Goal: Task Accomplishment & Management: Use online tool/utility

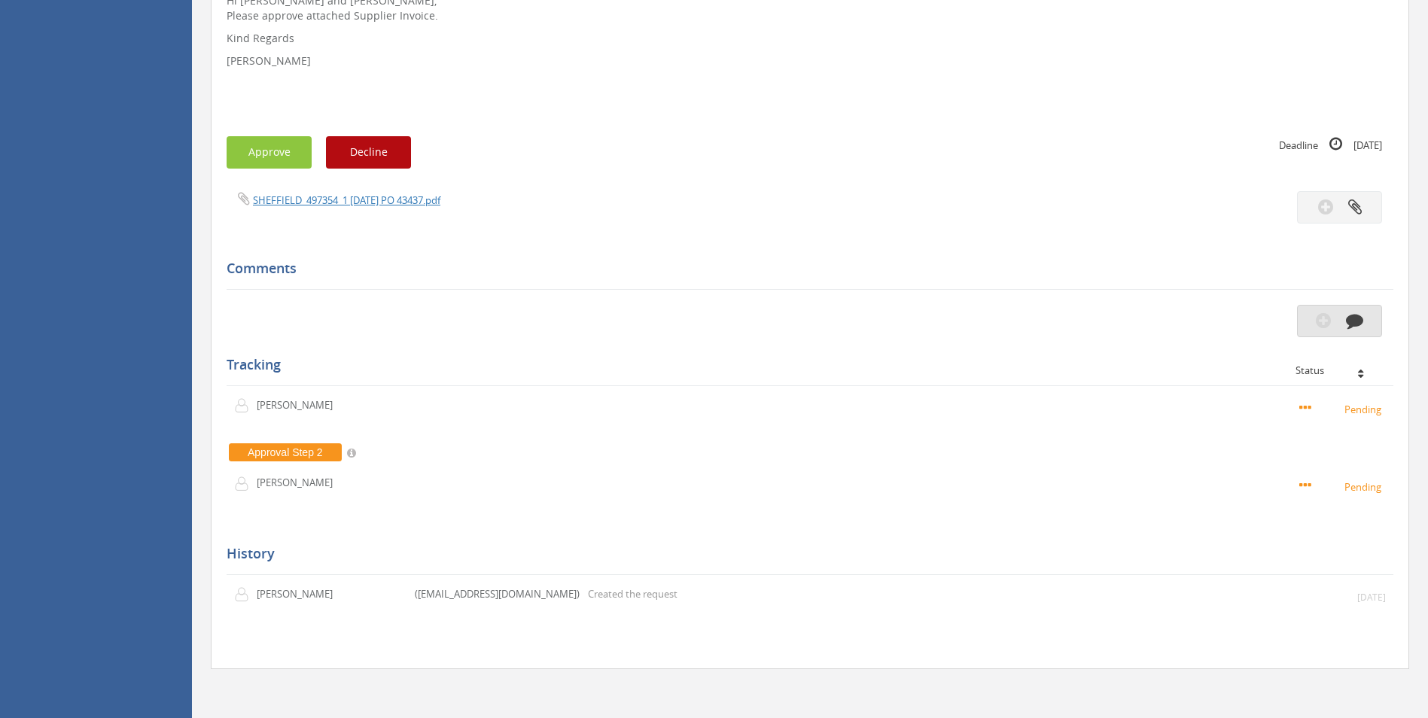
click at [1358, 328] on icon "button" at bounding box center [1353, 320] width 17 height 17
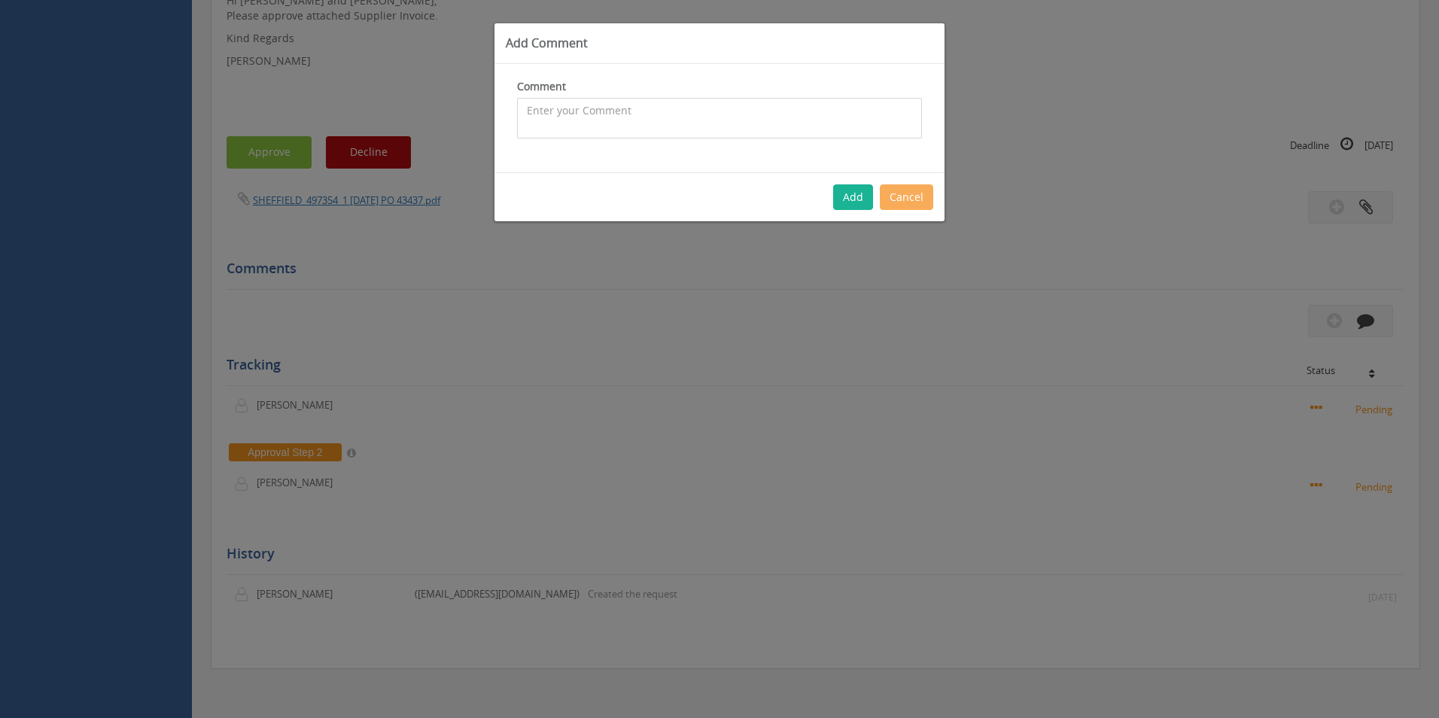
drag, startPoint x: 649, startPoint y: 119, endPoint x: 0, endPoint y: 412, distance: 712.7
click at [649, 119] on textarea at bounding box center [719, 118] width 405 height 41
paste textarea "1088007"
click at [701, 114] on textarea "Customer Orders 1088007 +" at bounding box center [719, 118] width 405 height 41
paste textarea "1101250"
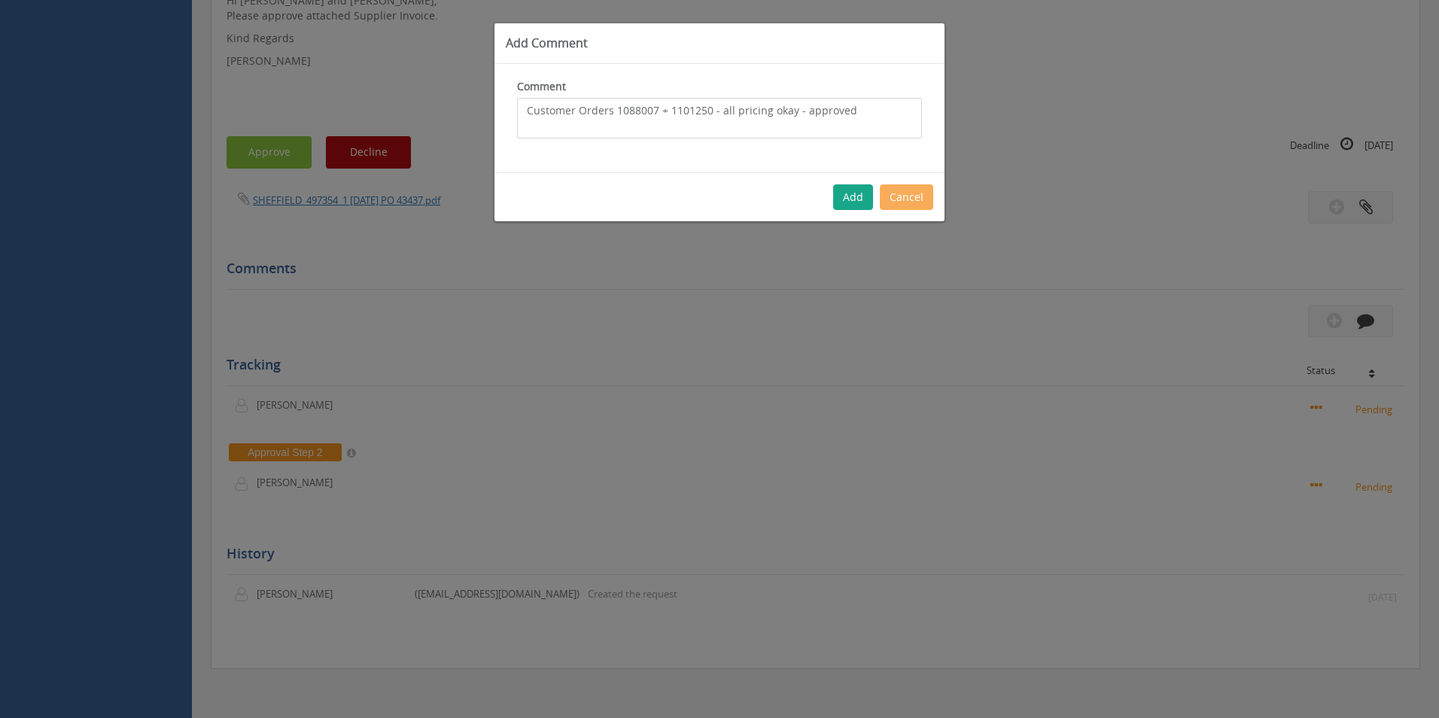
type textarea "Customer Orders 1088007 + 1101250 - all pricing okay - approved"
click at [863, 189] on button "Add" at bounding box center [853, 197] width 40 height 26
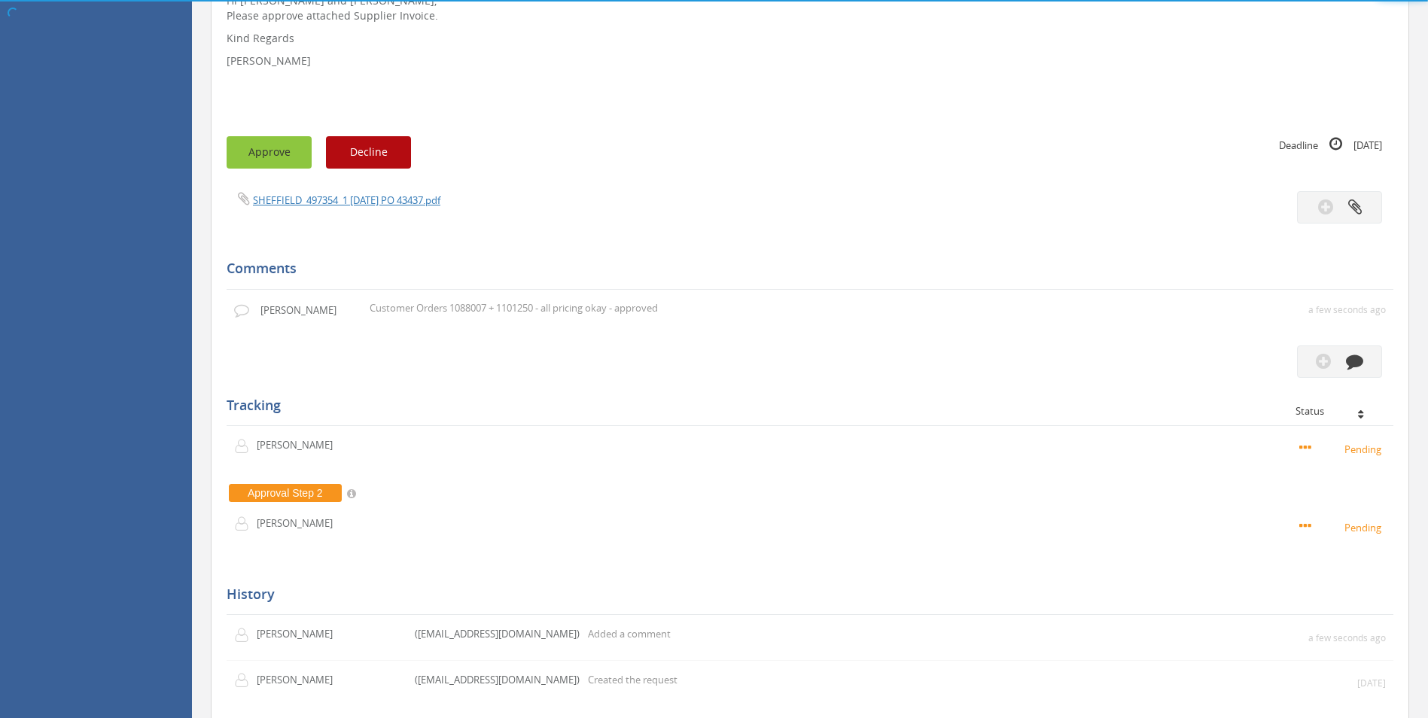
click at [245, 157] on button "Approve" at bounding box center [269, 152] width 85 height 32
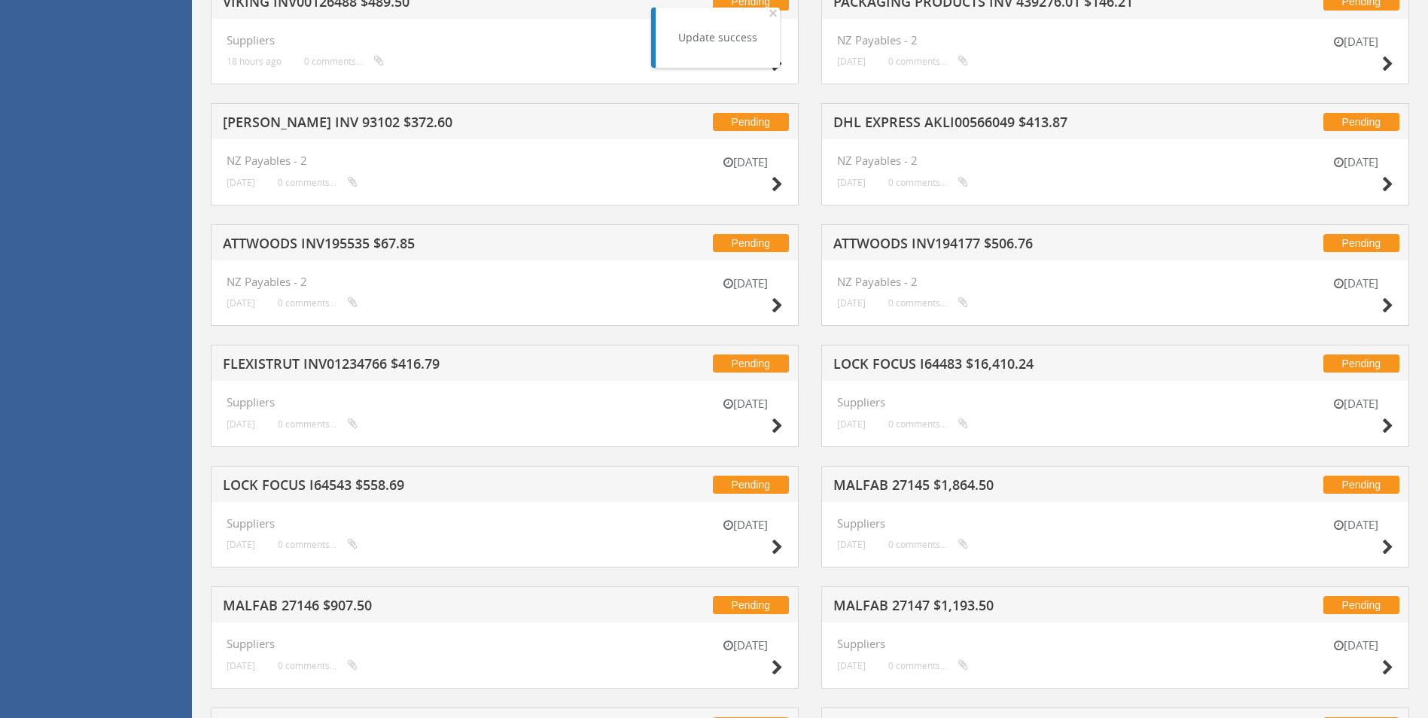
scroll to position [1603, 0]
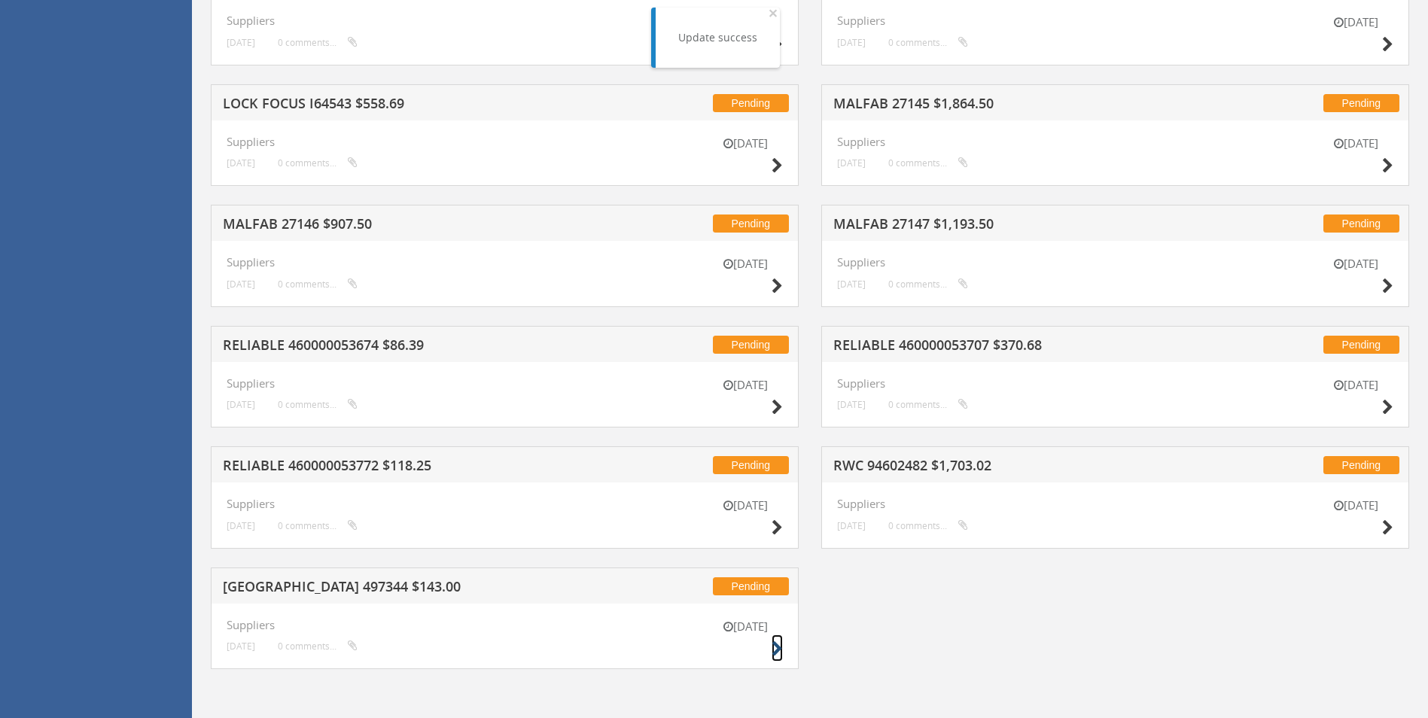
click at [777, 656] on icon at bounding box center [776, 649] width 11 height 16
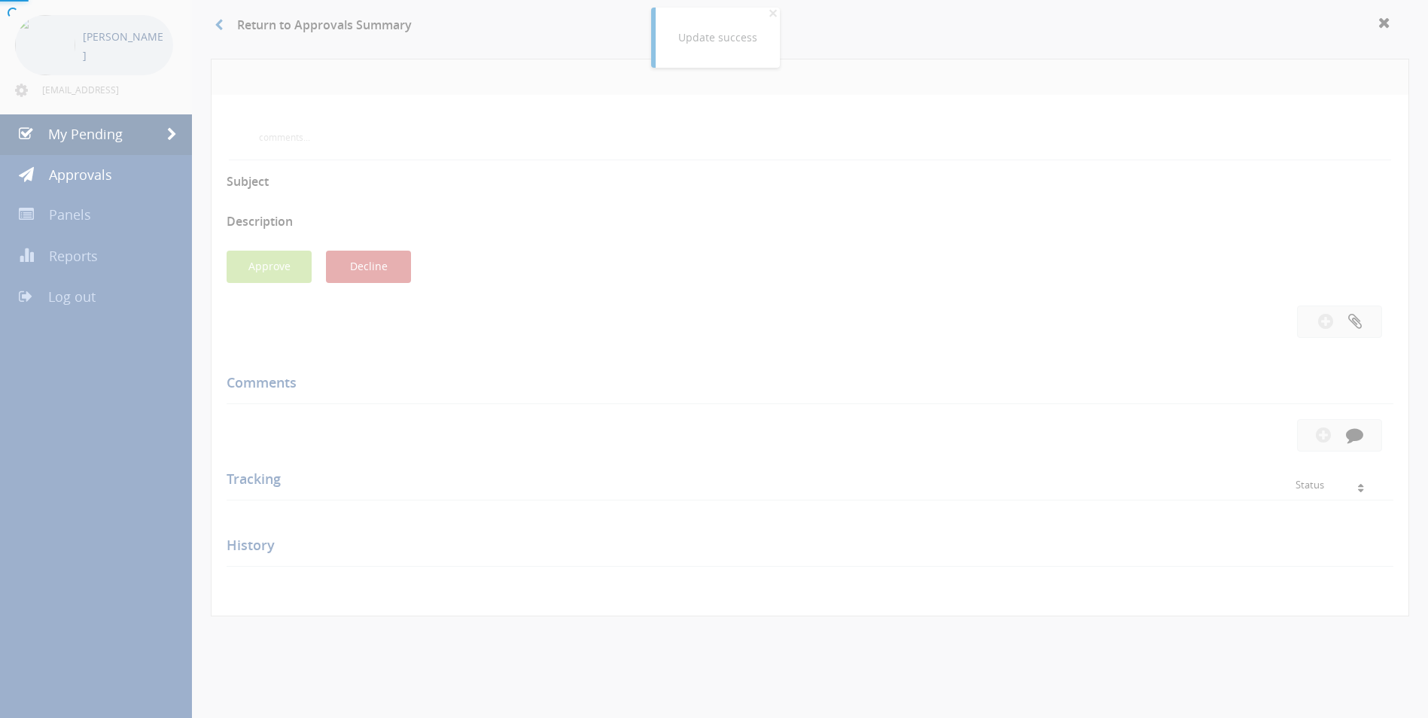
scroll to position [394, 0]
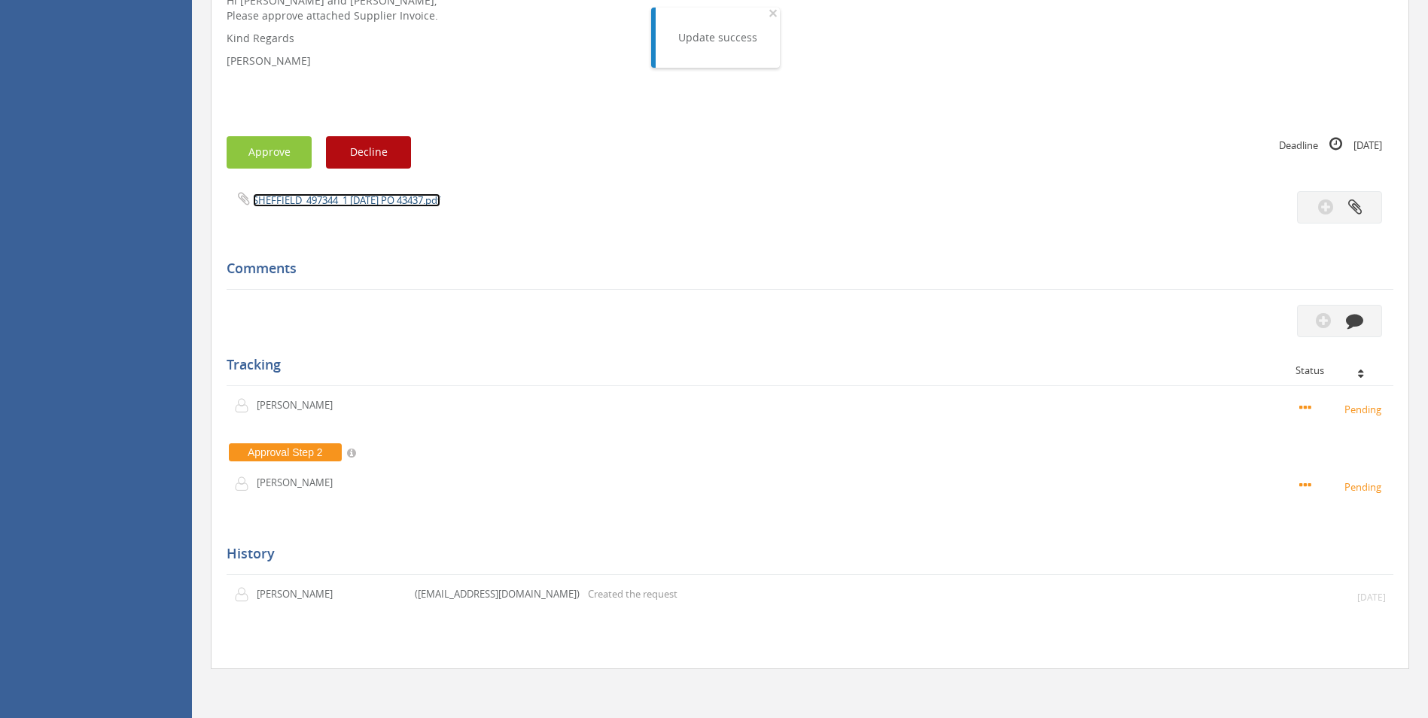
click at [348, 197] on link "SHEFFIELD_497344_1 [DATE] PO 43437.pdf" at bounding box center [346, 200] width 187 height 14
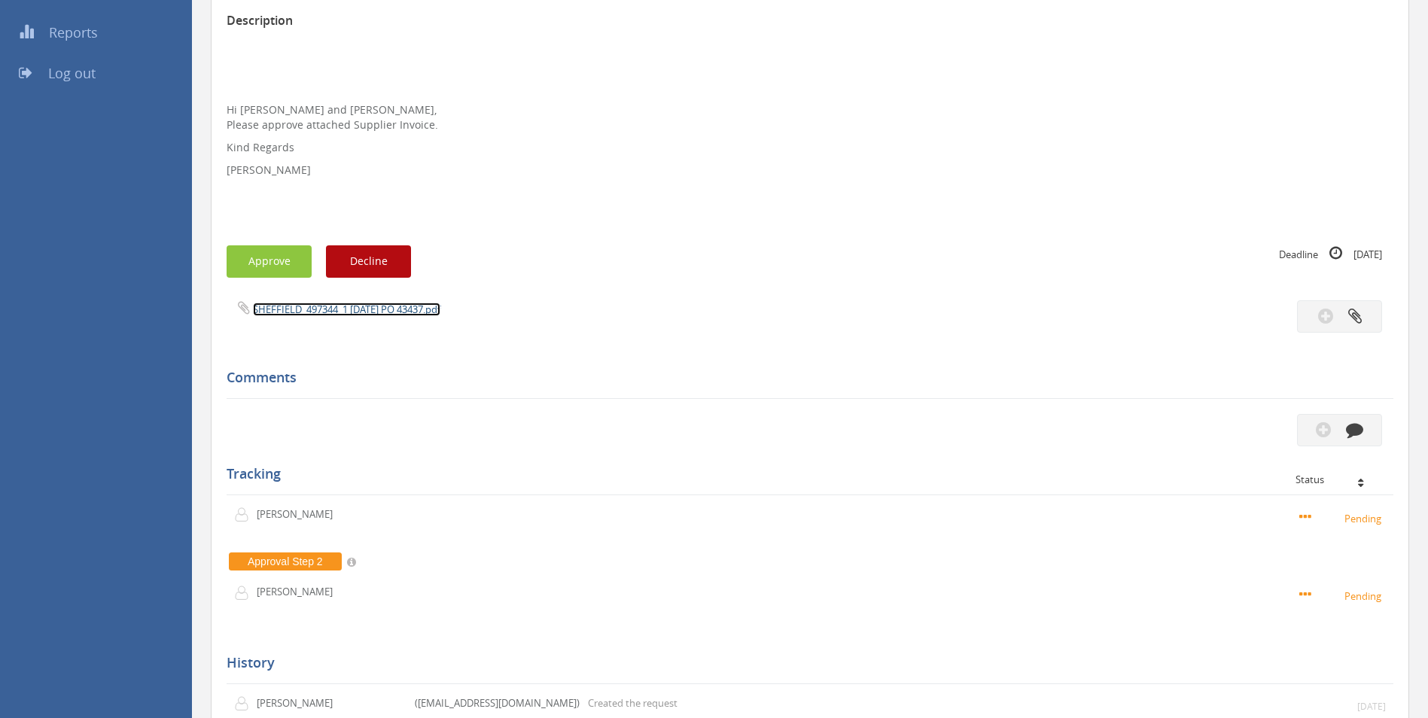
scroll to position [93, 0]
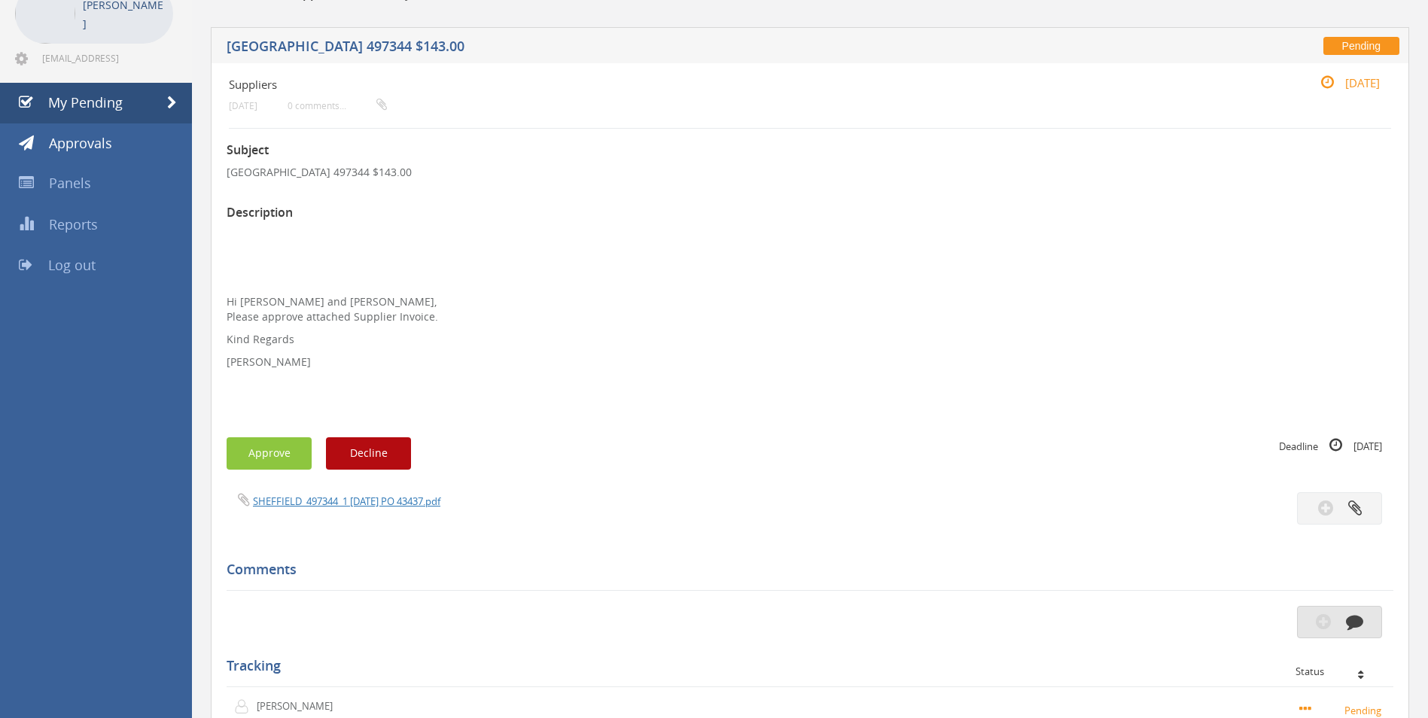
click at [1355, 618] on icon "button" at bounding box center [1353, 621] width 17 height 17
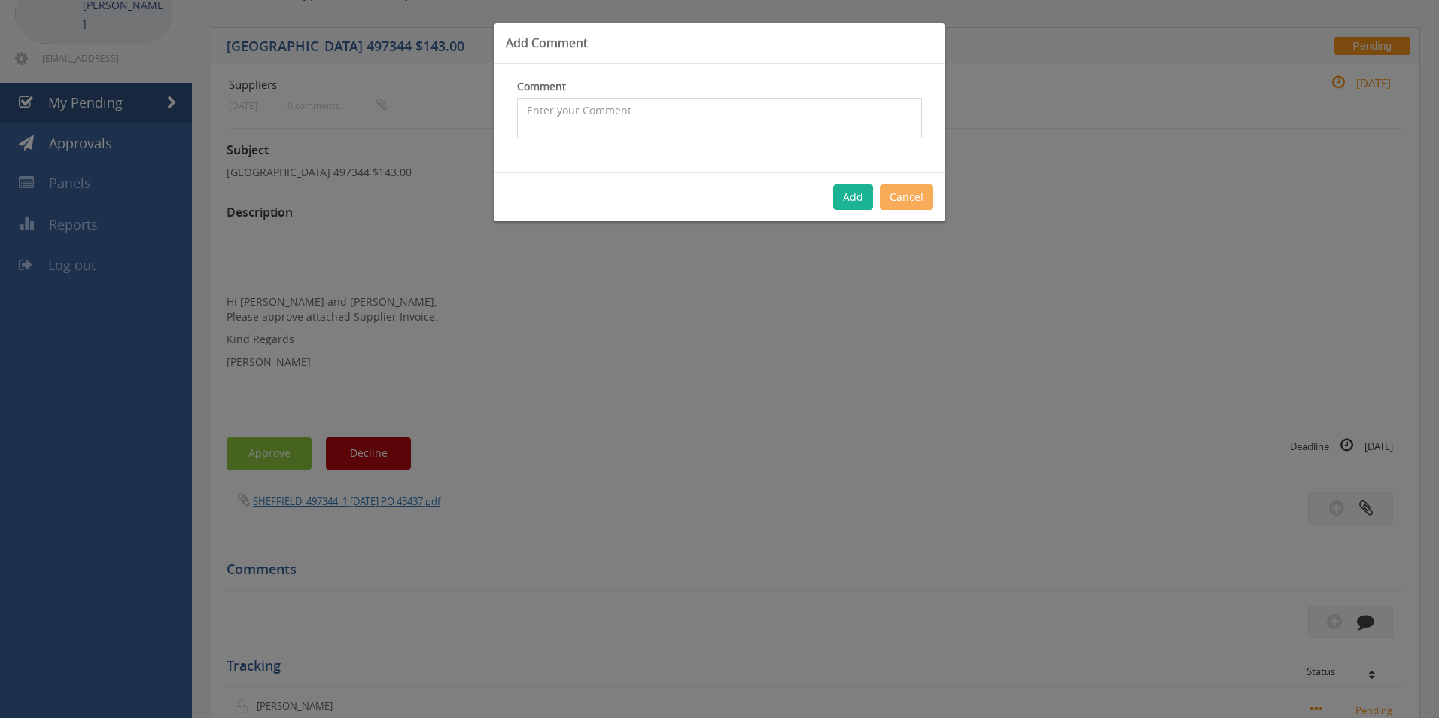
drag, startPoint x: 643, startPoint y: 124, endPoint x: 653, endPoint y: 120, distance: 10.8
click at [646, 123] on textarea at bounding box center [719, 118] width 405 height 41
paste textarea "1101250"
click at [695, 132] on textarea "Customer Orders - 1101250 +" at bounding box center [719, 118] width 405 height 41
paste textarea "1088007"
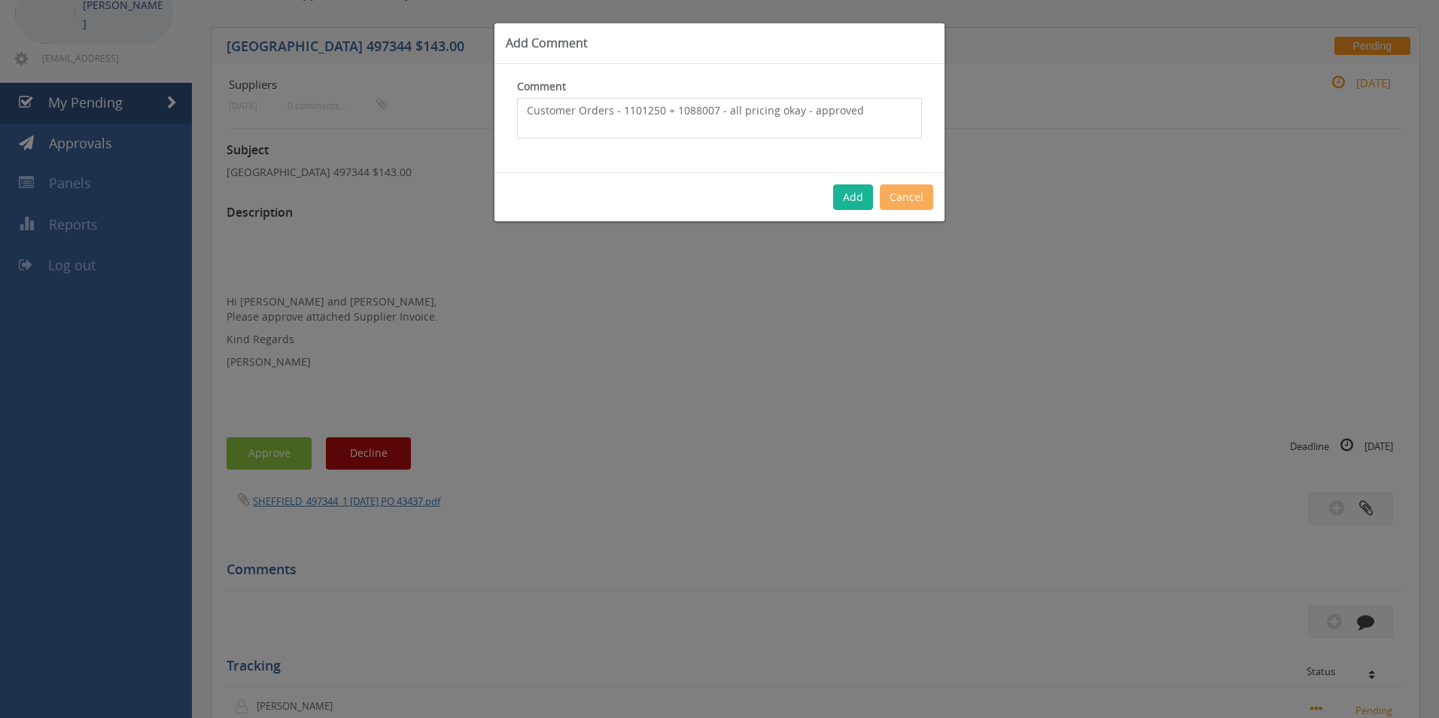
type textarea "Customer Orders - 1101250 + 1088007 - all pricing okay - approved"
click at [857, 188] on button "Add" at bounding box center [853, 197] width 40 height 26
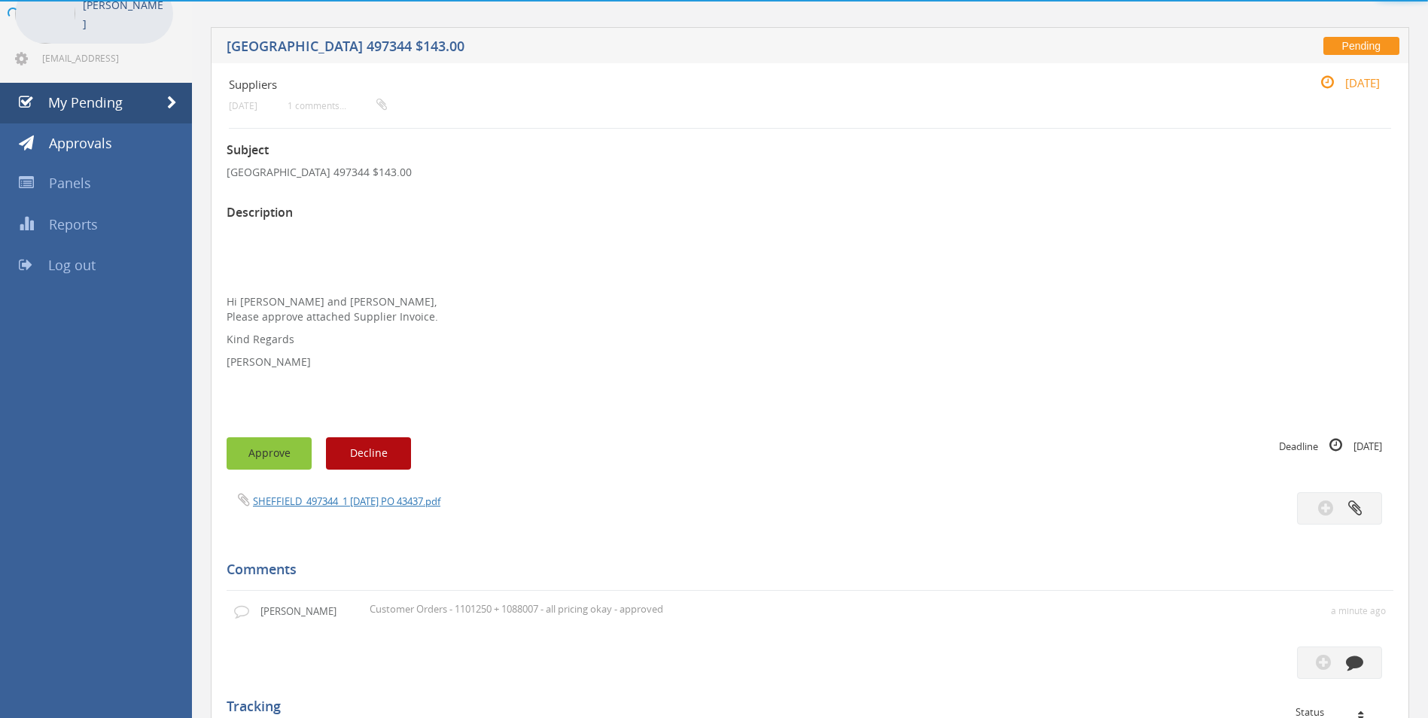
click at [293, 454] on button "Approve" at bounding box center [269, 453] width 85 height 32
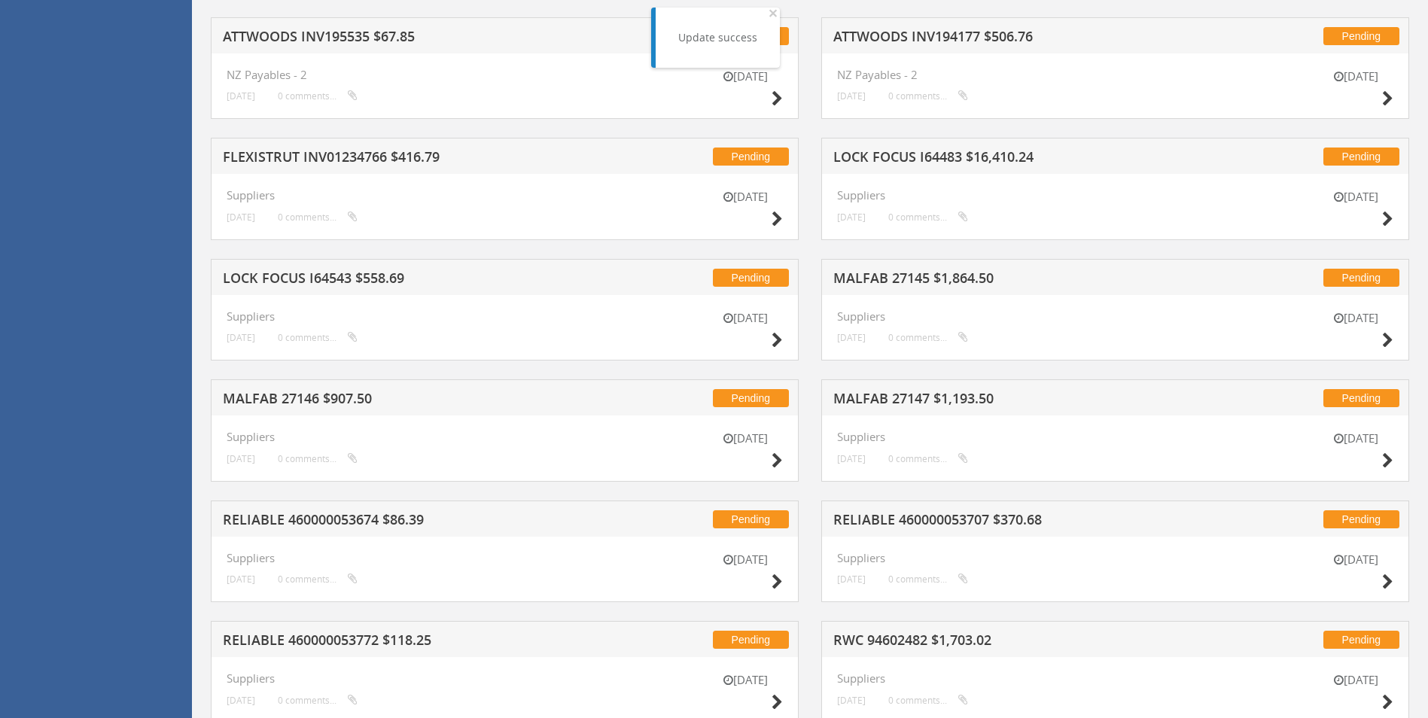
scroll to position [1482, 0]
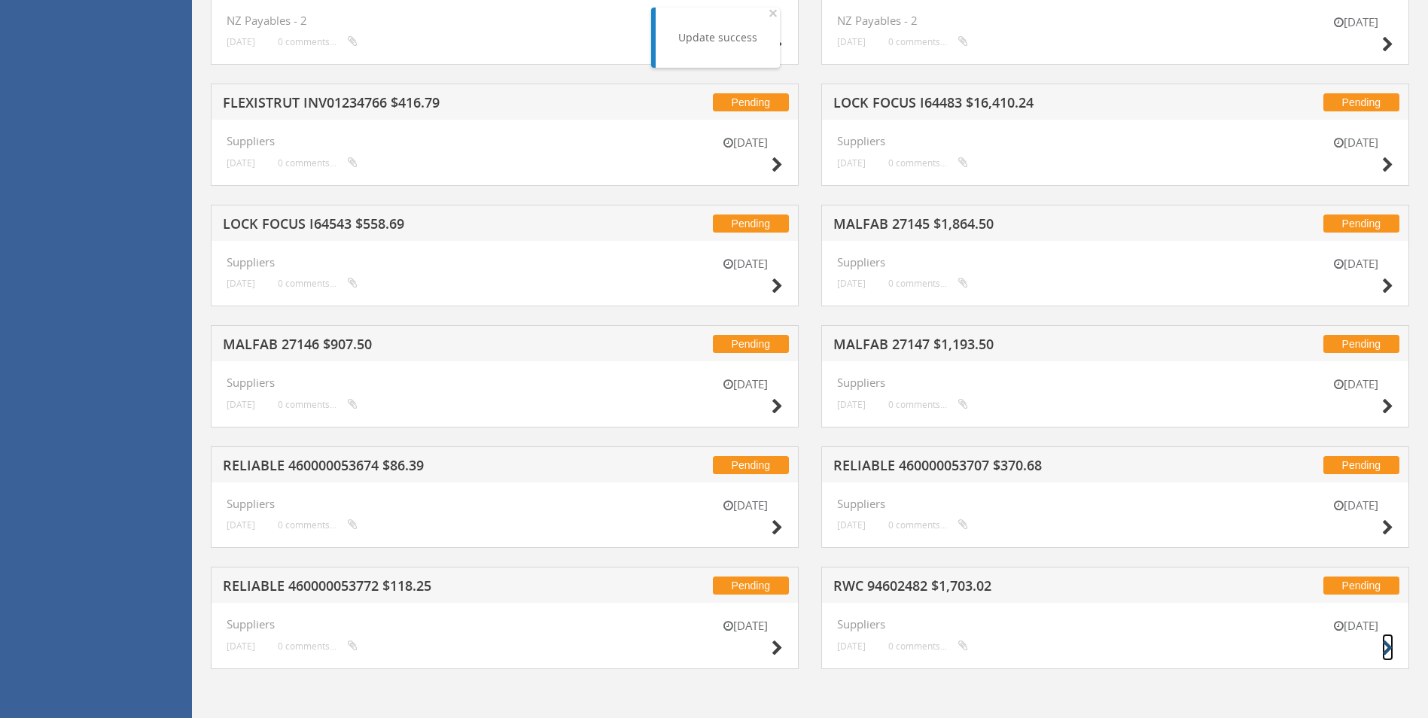
click at [1389, 645] on icon at bounding box center [1387, 648] width 11 height 16
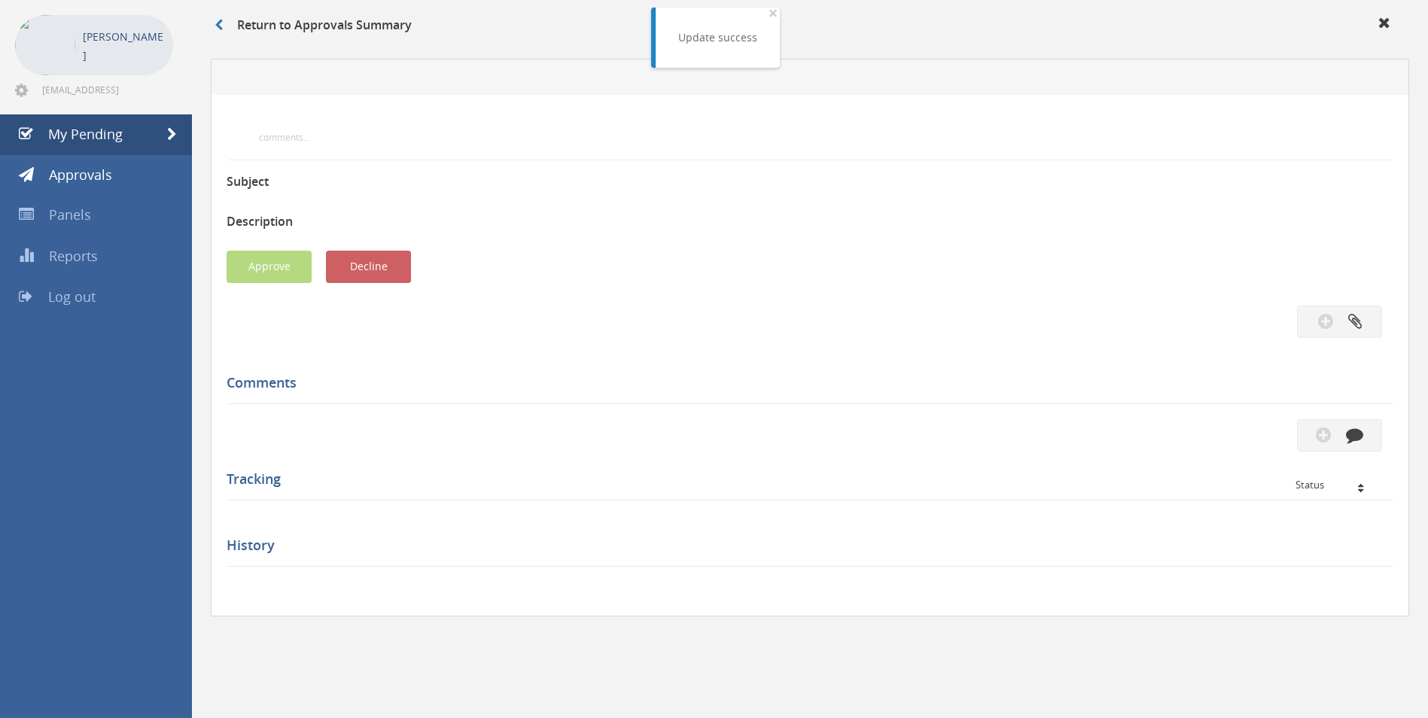
scroll to position [394, 0]
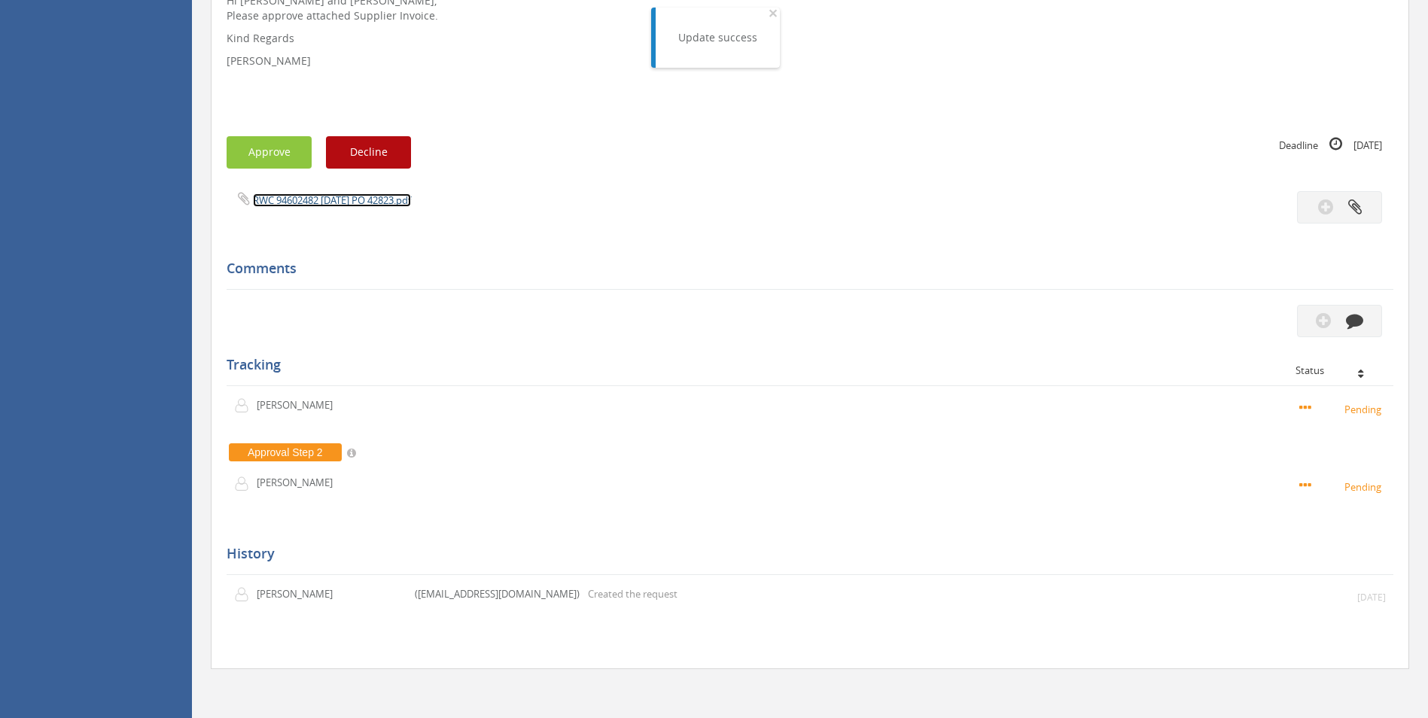
click at [351, 204] on link "RWC 94602482 [DATE] PO 42823.pdf" at bounding box center [332, 200] width 158 height 14
click at [1368, 318] on button "button" at bounding box center [1339, 321] width 85 height 32
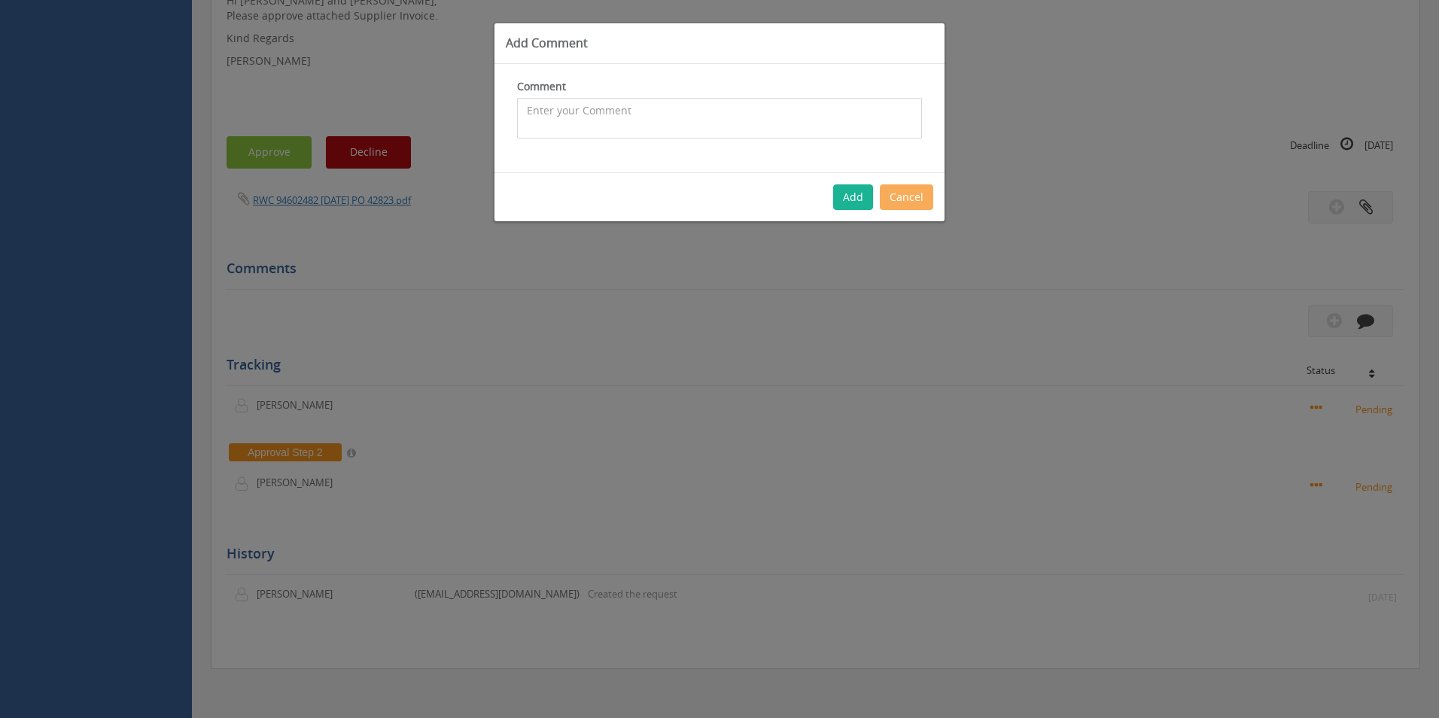
drag, startPoint x: 722, startPoint y: 125, endPoint x: 263, endPoint y: 162, distance: 460.5
click at [720, 125] on textarea at bounding box center [719, 118] width 405 height 41
type textarea "Stock - approved"
click at [868, 188] on button "Add" at bounding box center [853, 197] width 40 height 26
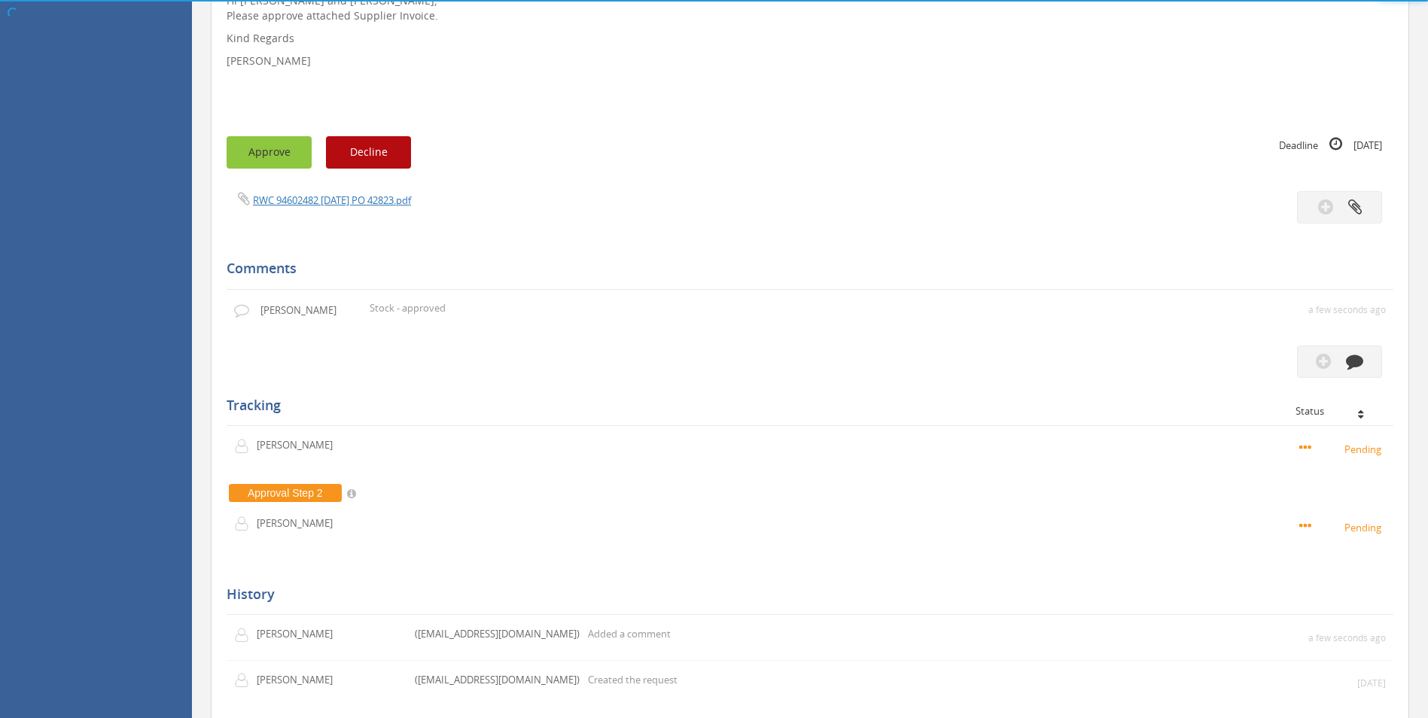
click at [276, 151] on button "Approve" at bounding box center [269, 152] width 85 height 32
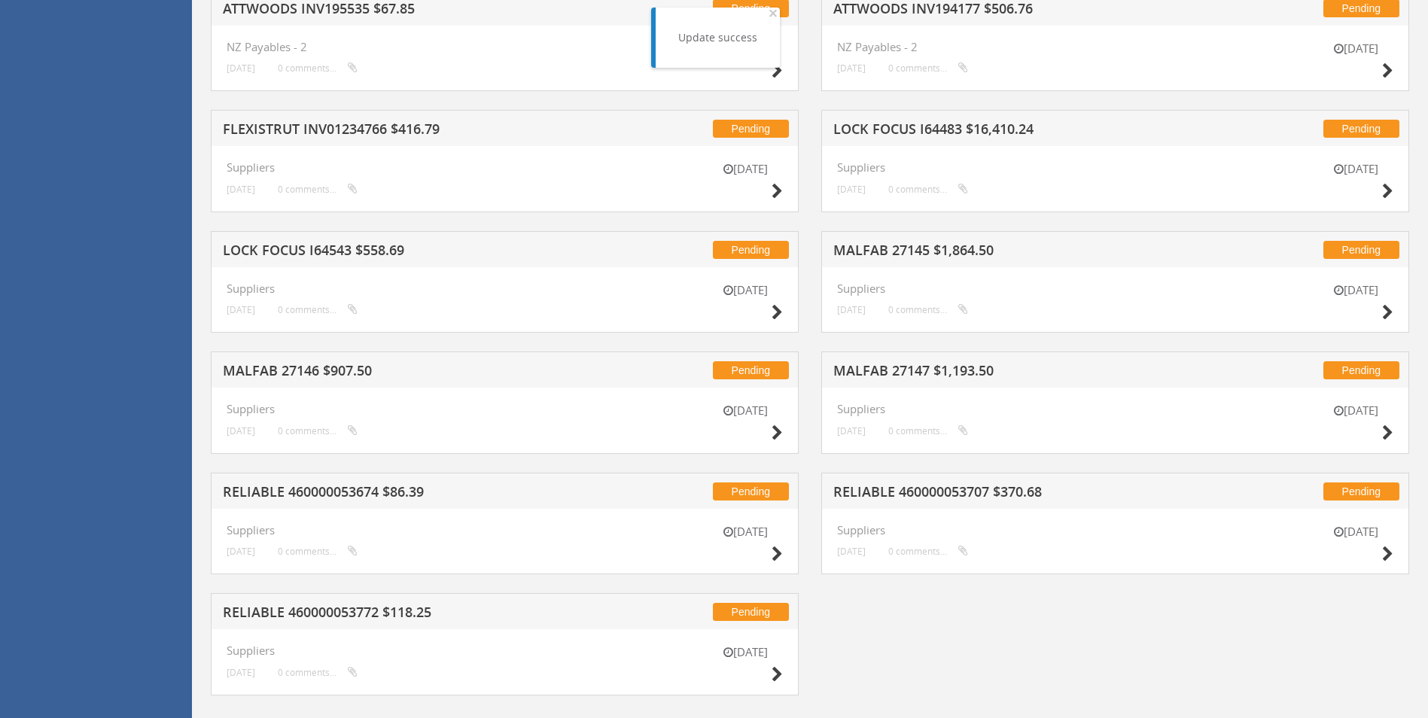
scroll to position [1482, 0]
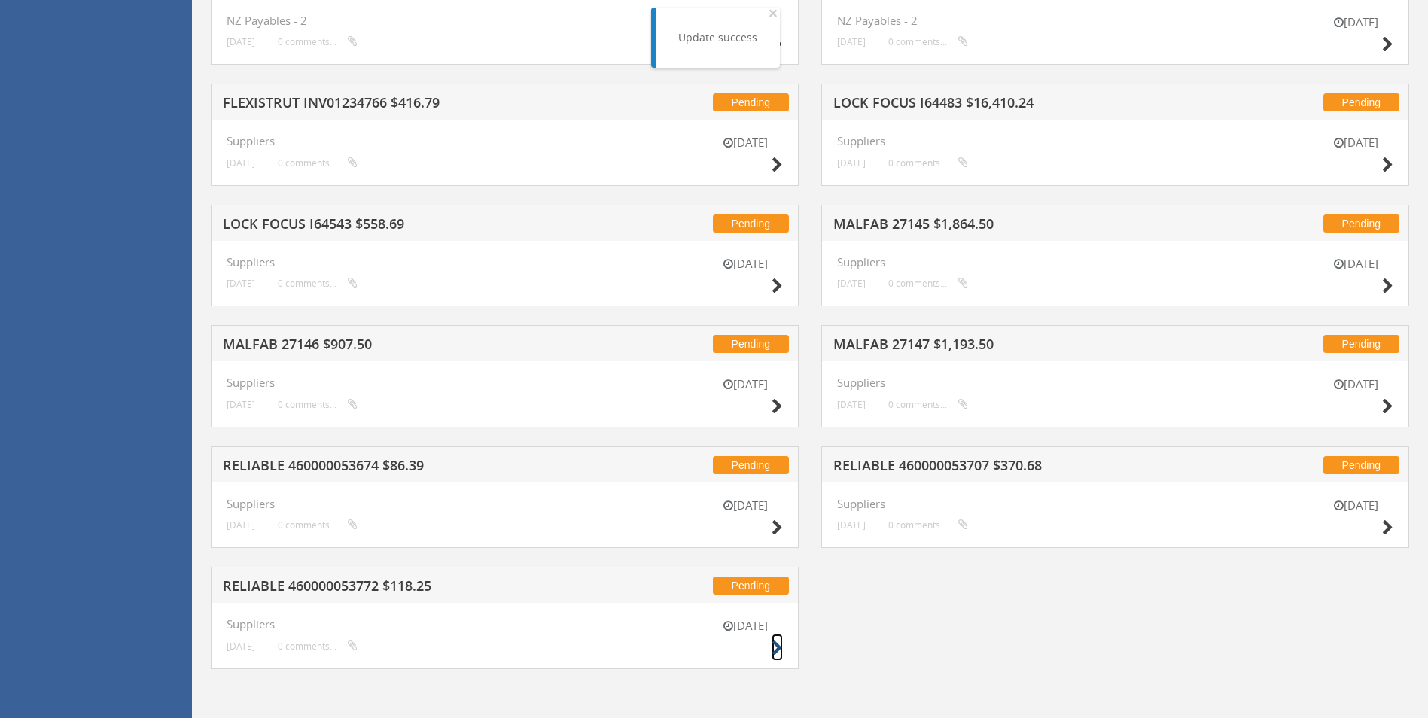
click at [777, 651] on icon at bounding box center [776, 648] width 11 height 16
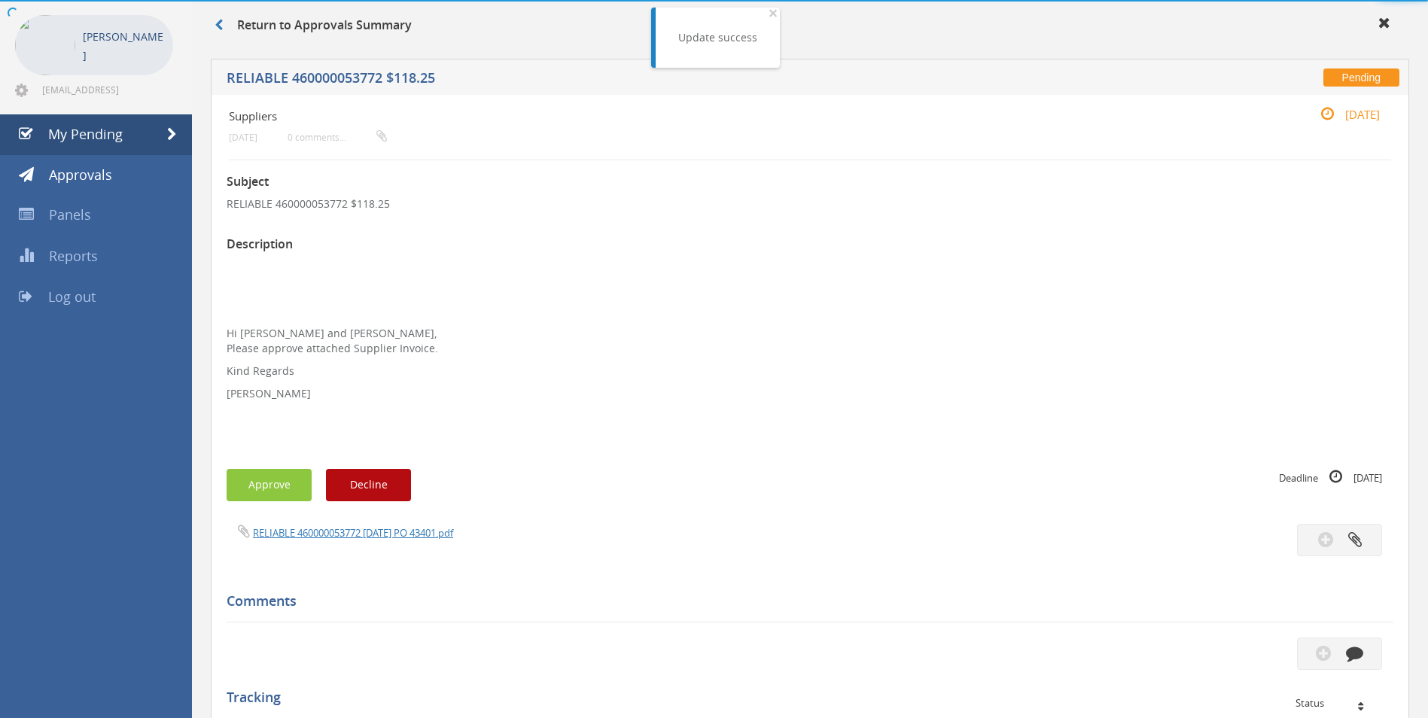
scroll to position [394, 0]
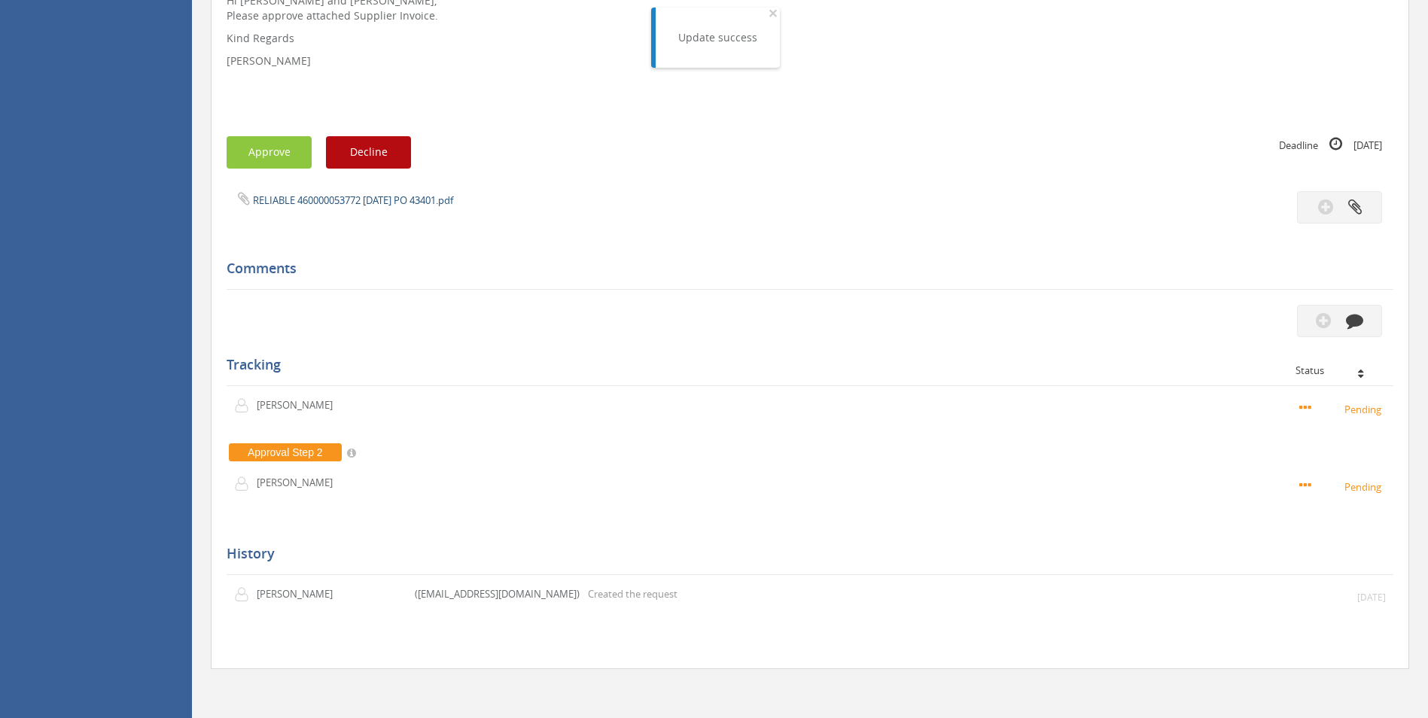
click at [409, 206] on div "RELIABLE 460000053772 [DATE] PO 43401.pdf" at bounding box center [512, 199] width 594 height 17
click at [409, 201] on link "RELIABLE 460000053772 [DATE] PO 43401.pdf" at bounding box center [353, 200] width 200 height 14
click at [1340, 324] on button "button" at bounding box center [1339, 321] width 85 height 32
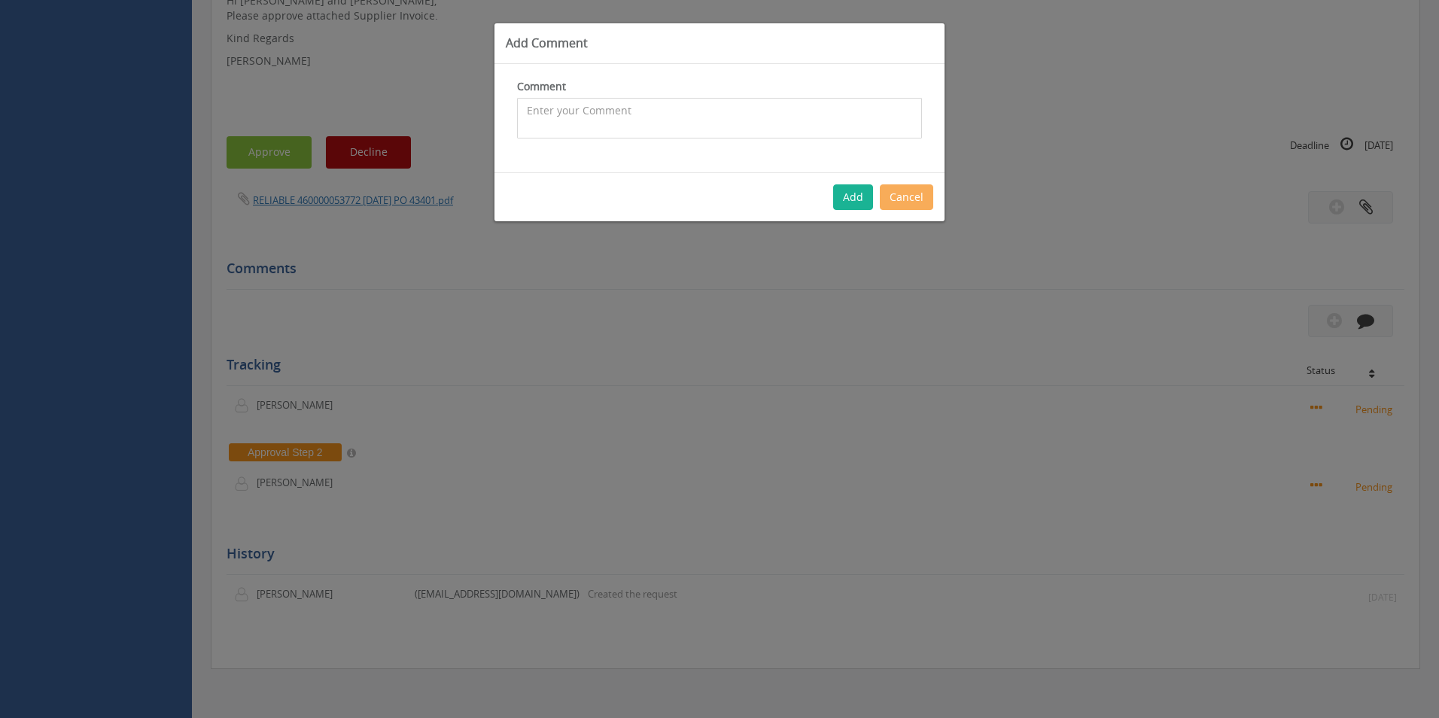
drag, startPoint x: 667, startPoint y: 109, endPoint x: 683, endPoint y: 94, distance: 21.8
click at [672, 102] on textarea at bounding box center [719, 118] width 405 height 41
click at [523, 108] on textarea "CP $7.25 SP $15.38 - Inwards freight covered with inwards charge of $45.50 - ap…" at bounding box center [719, 118] width 405 height 41
type textarea "Customer Order -1100210 - CP $7.25 SP $15.38 - Inwards freight covered with inw…"
click at [869, 201] on button "Add" at bounding box center [853, 197] width 40 height 26
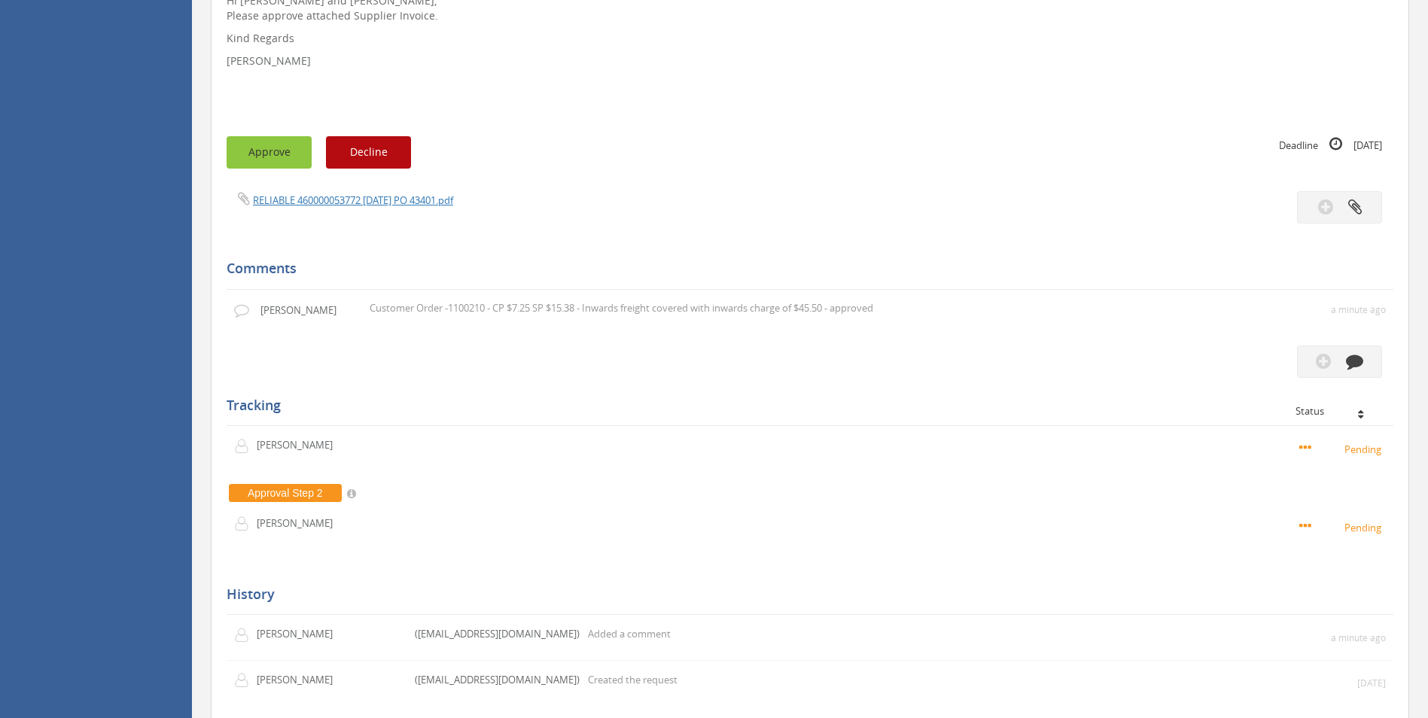
click at [300, 157] on button "Approve" at bounding box center [269, 152] width 85 height 32
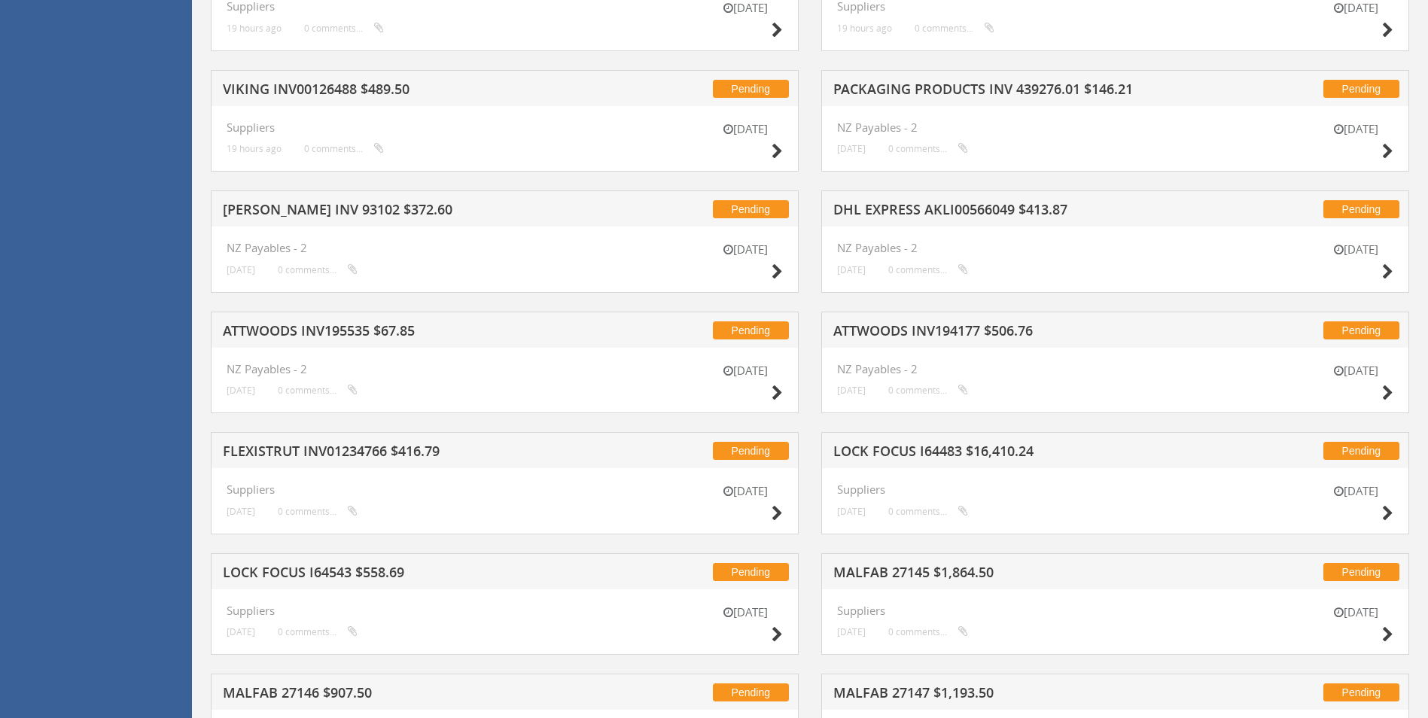
scroll to position [1355, 0]
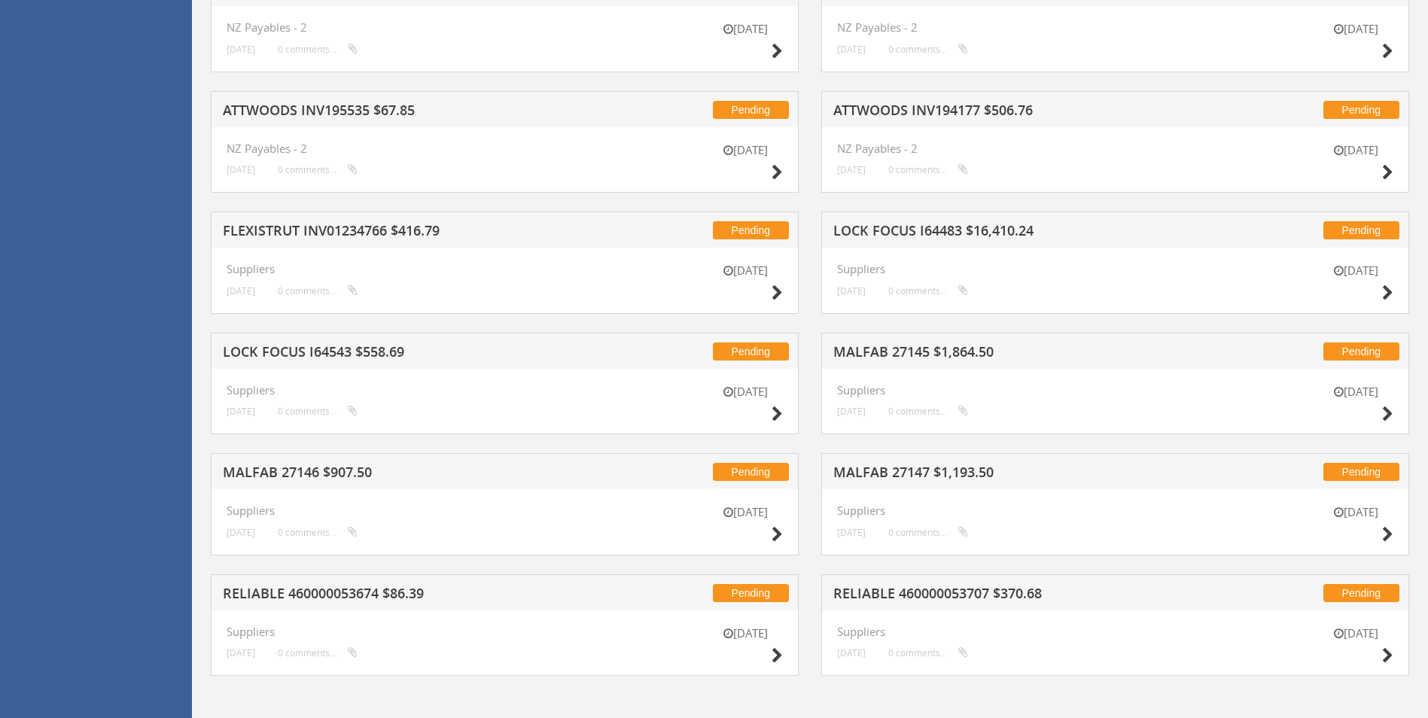
click at [1394, 667] on div "[DATE] Suppliers [DATE] 0 comments..." at bounding box center [1115, 643] width 588 height 66
click at [1391, 658] on icon at bounding box center [1387, 656] width 11 height 16
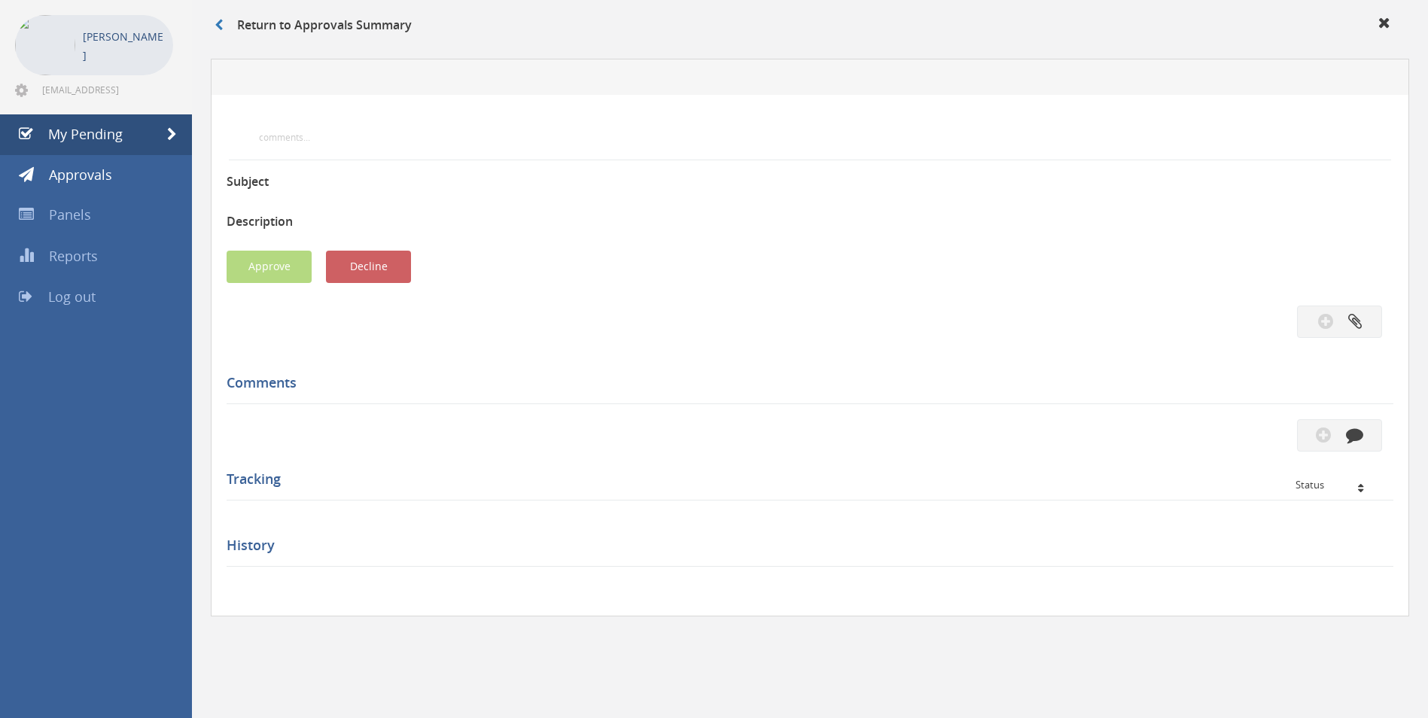
scroll to position [394, 0]
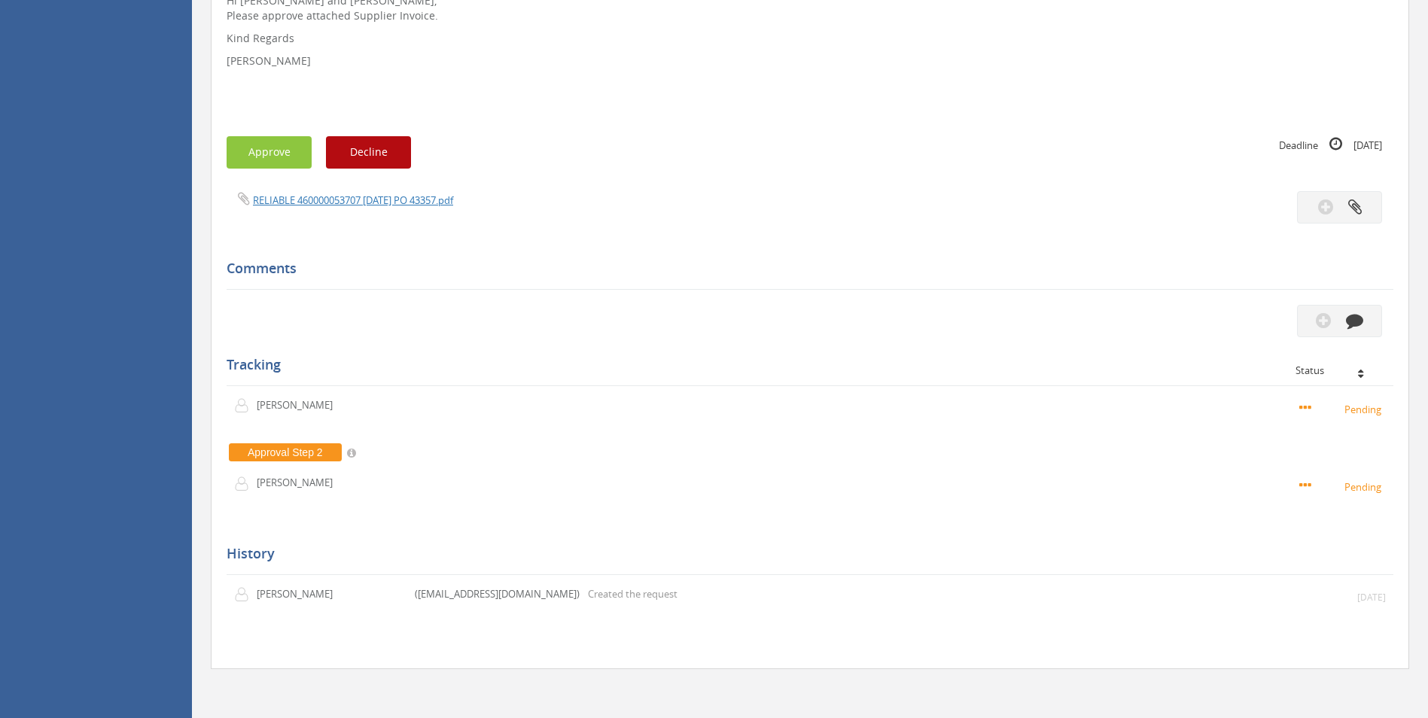
click at [458, 208] on div "RELIABLE 460000053707 [DATE] PO 43357.pdf" at bounding box center [512, 199] width 594 height 17
click at [442, 196] on link "RELIABLE 460000053707 [DATE] PO 43357.pdf" at bounding box center [353, 200] width 200 height 14
click at [1347, 312] on icon "button" at bounding box center [1353, 320] width 17 height 17
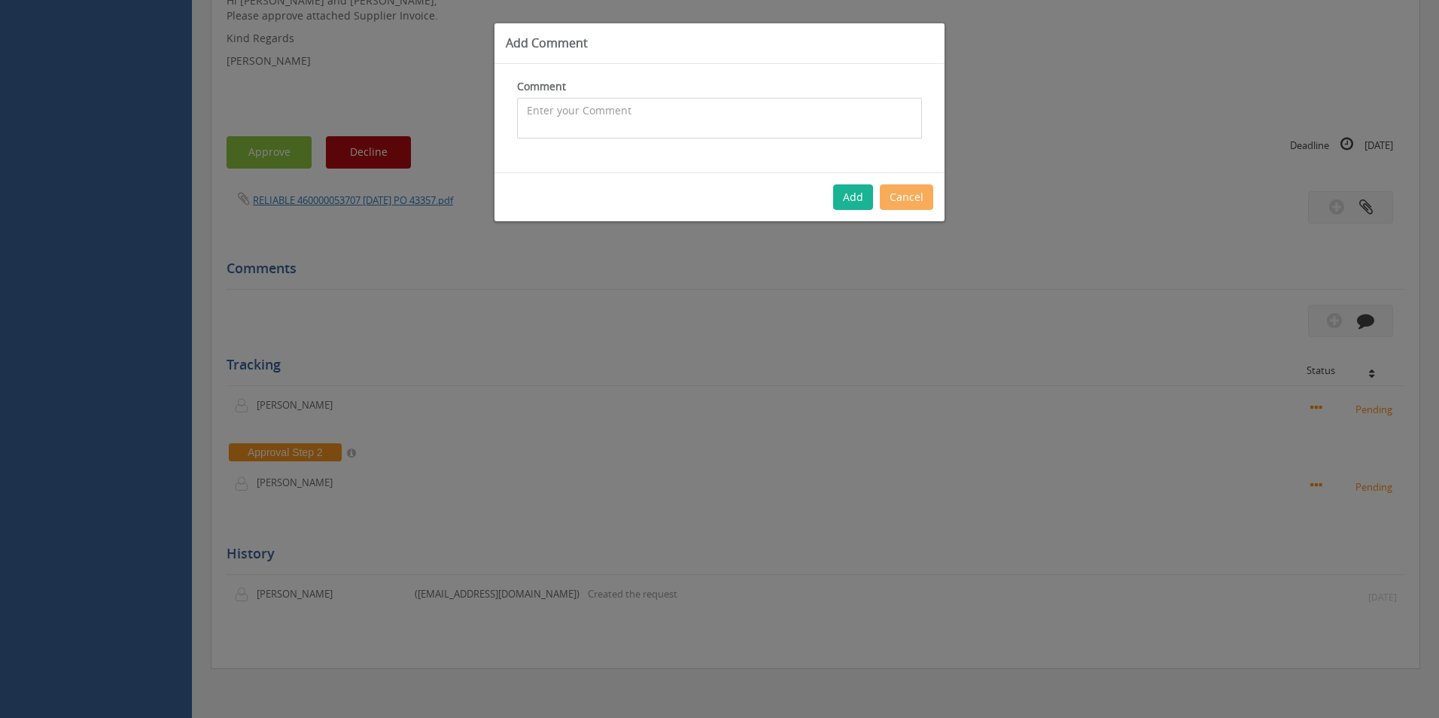
click at [730, 106] on textarea at bounding box center [719, 118] width 405 height 41
type textarea "Stock - approved"
click at [848, 202] on button "Add" at bounding box center [853, 197] width 40 height 26
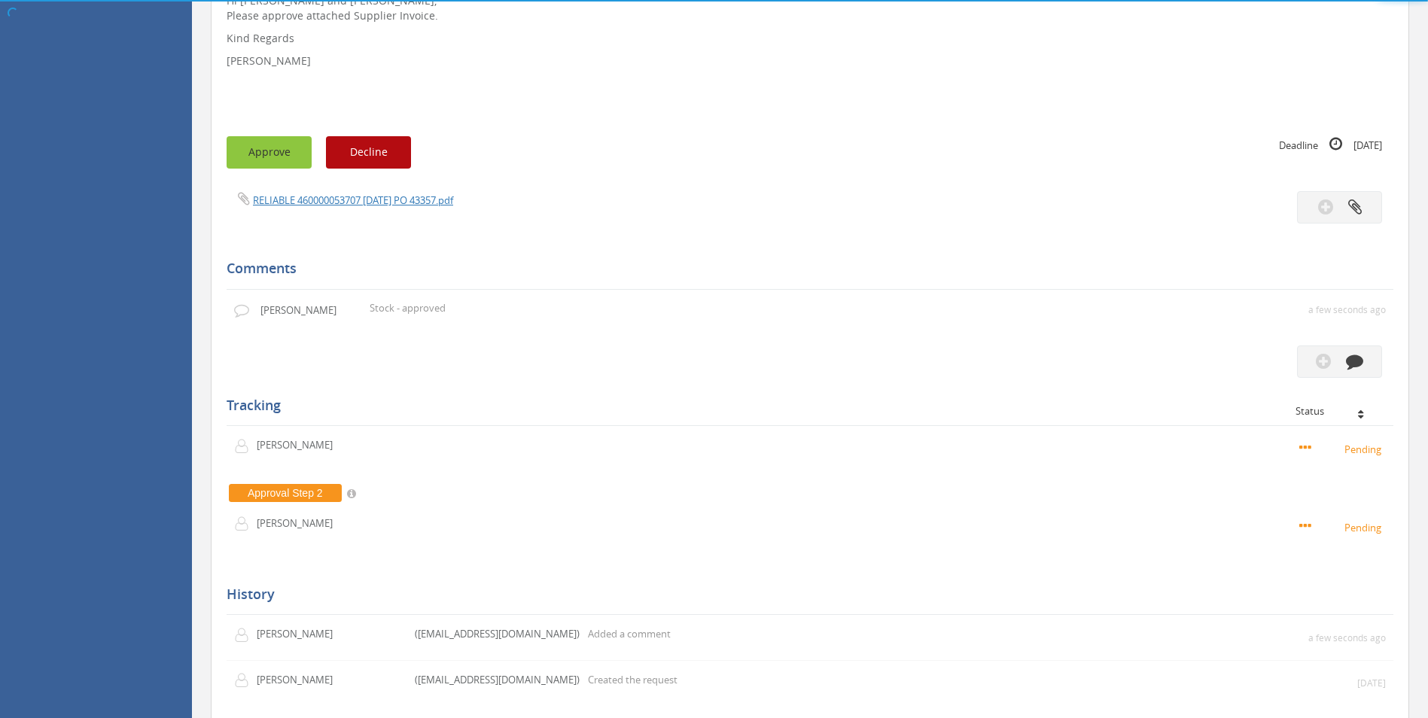
click at [278, 153] on button "Approve" at bounding box center [269, 152] width 85 height 32
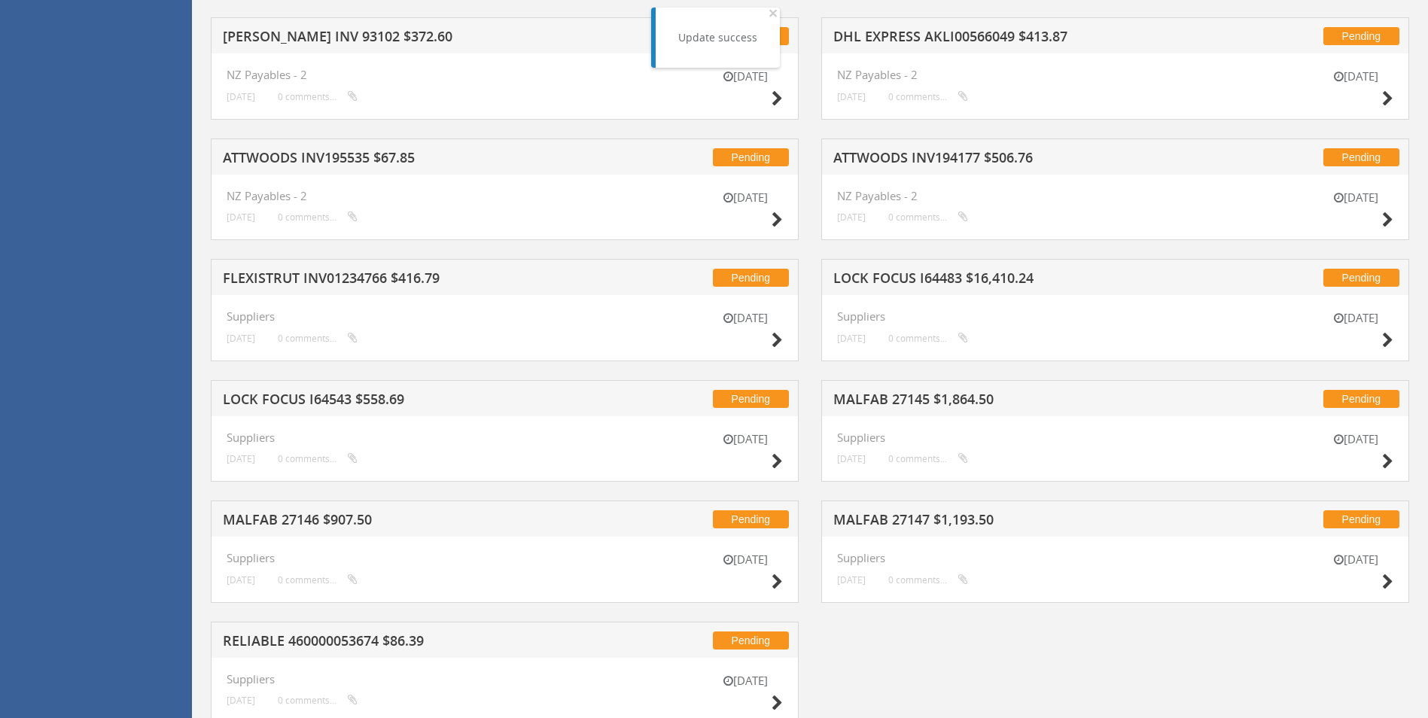
scroll to position [1361, 0]
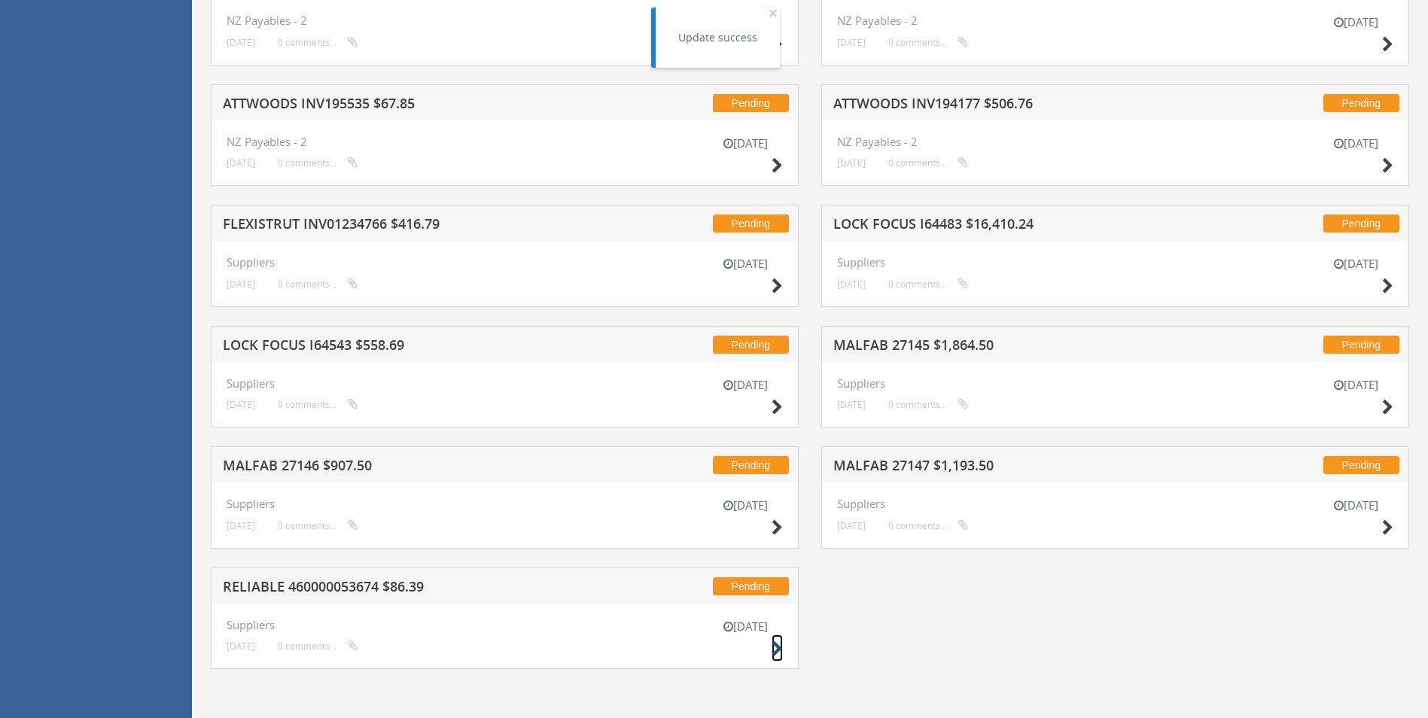
click at [773, 648] on icon at bounding box center [776, 649] width 11 height 16
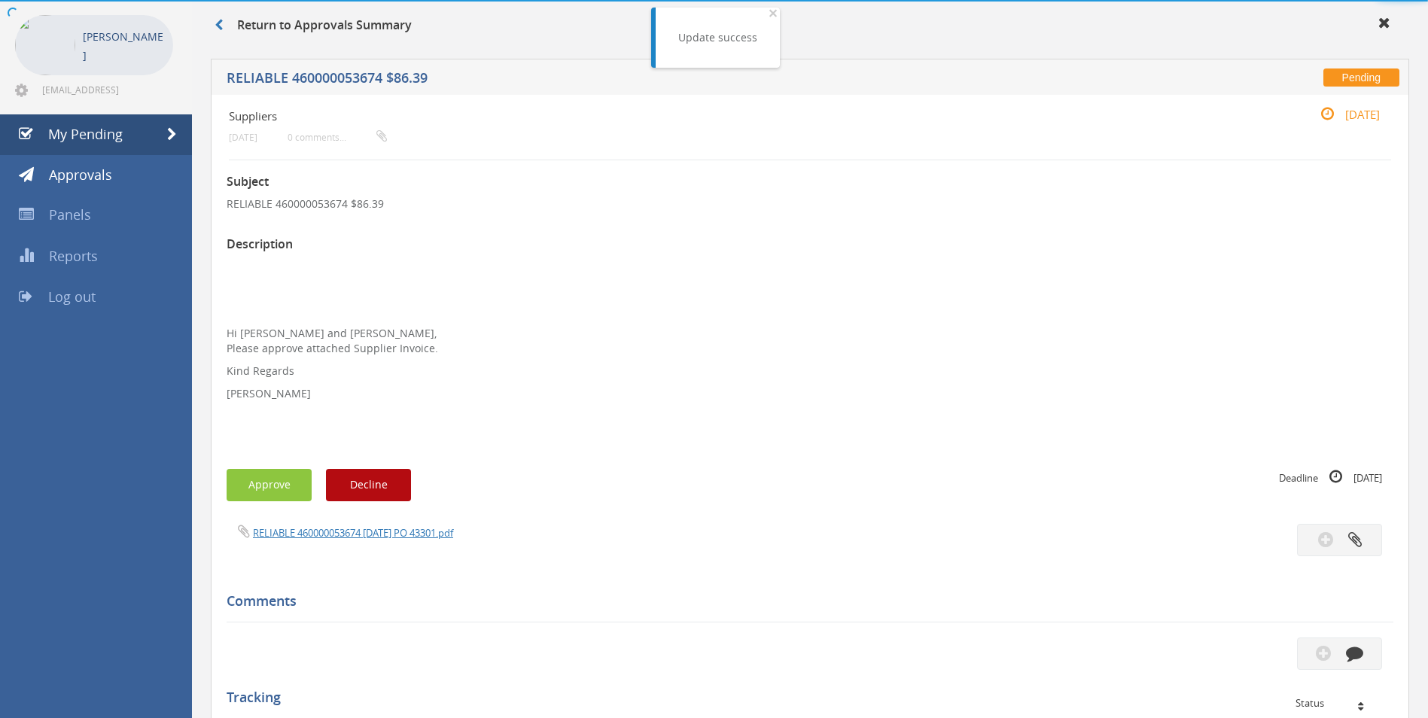
scroll to position [394, 0]
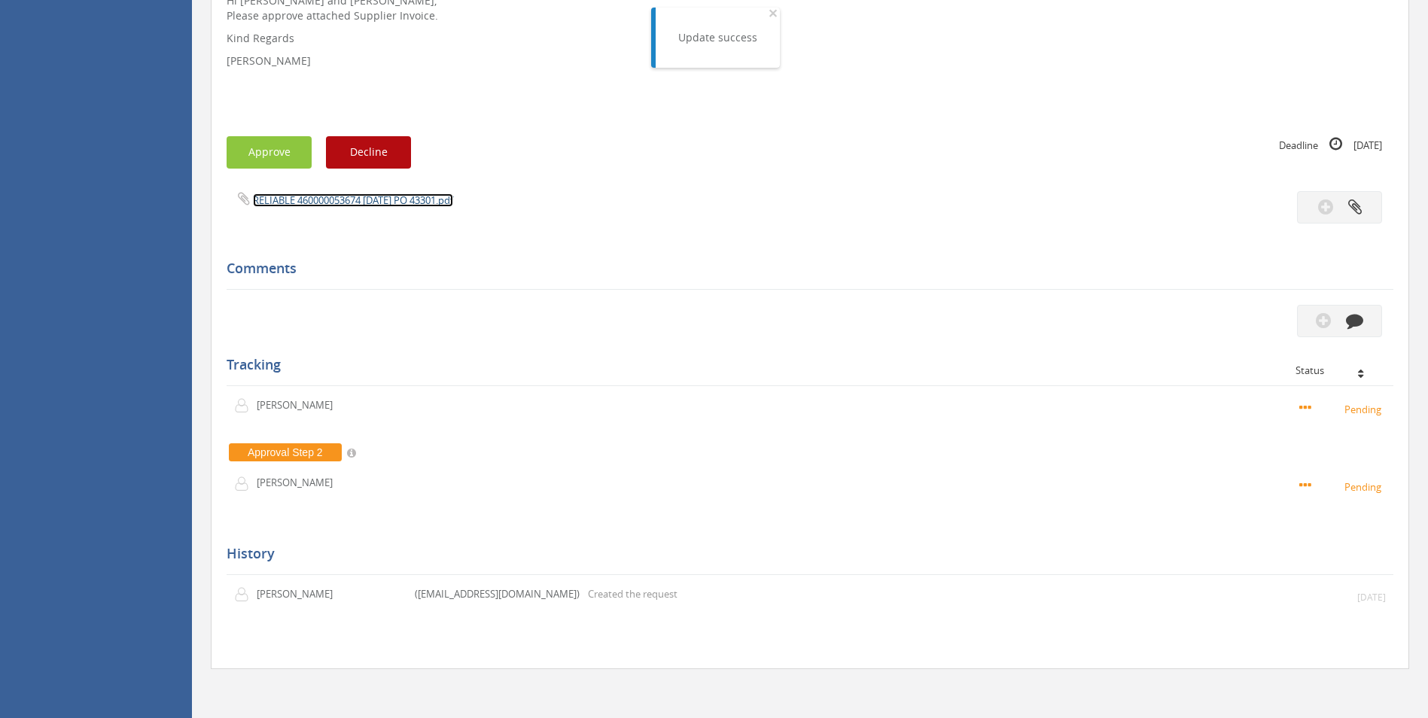
click at [353, 196] on link "RELIABLE 460000053674 [DATE] PO 43301.pdf" at bounding box center [353, 200] width 200 height 14
